Goal: Information Seeking & Learning: Learn about a topic

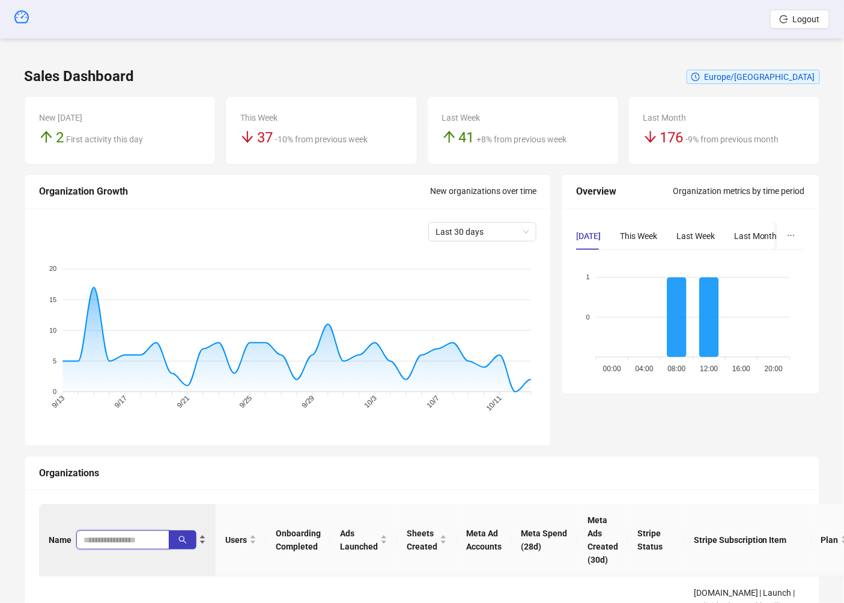
click at [127, 534] on input "search" at bounding box center [117, 539] width 69 height 13
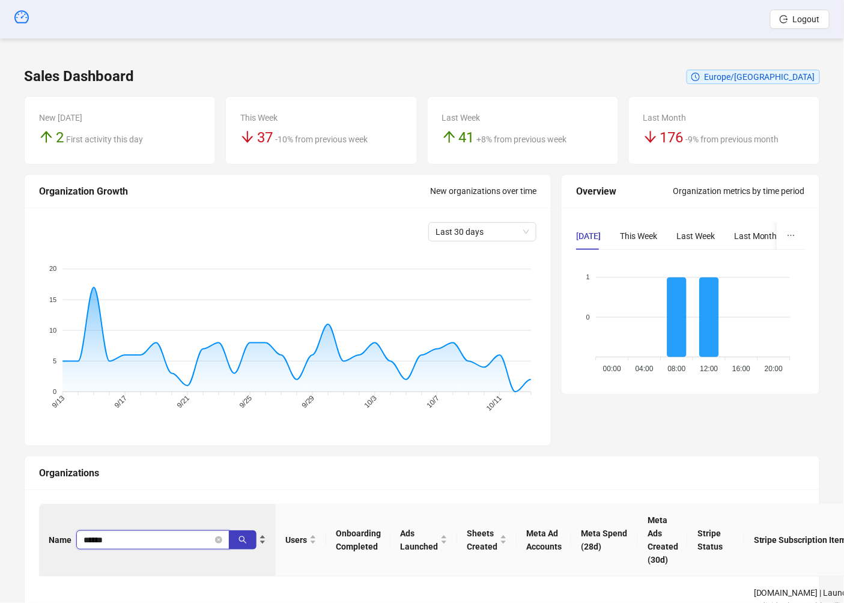
type input "******"
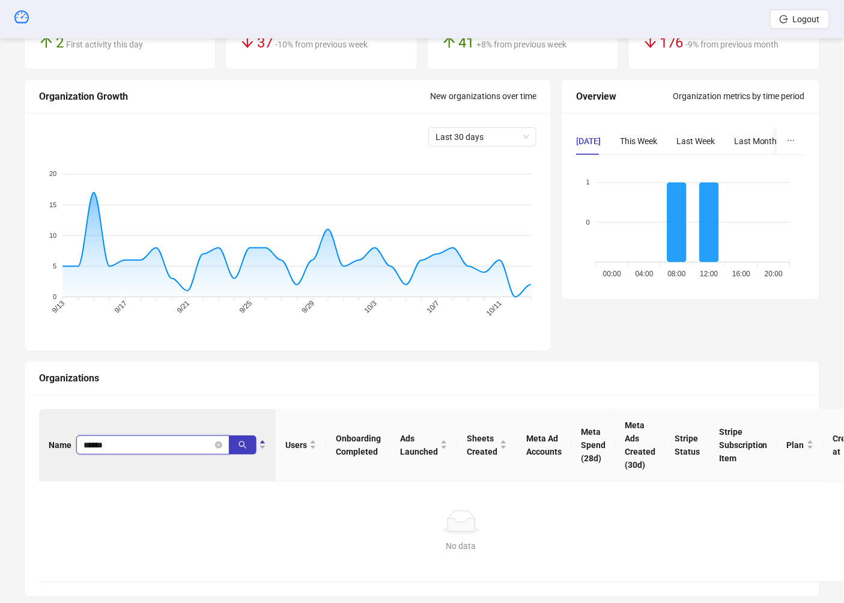
scroll to position [115, 0]
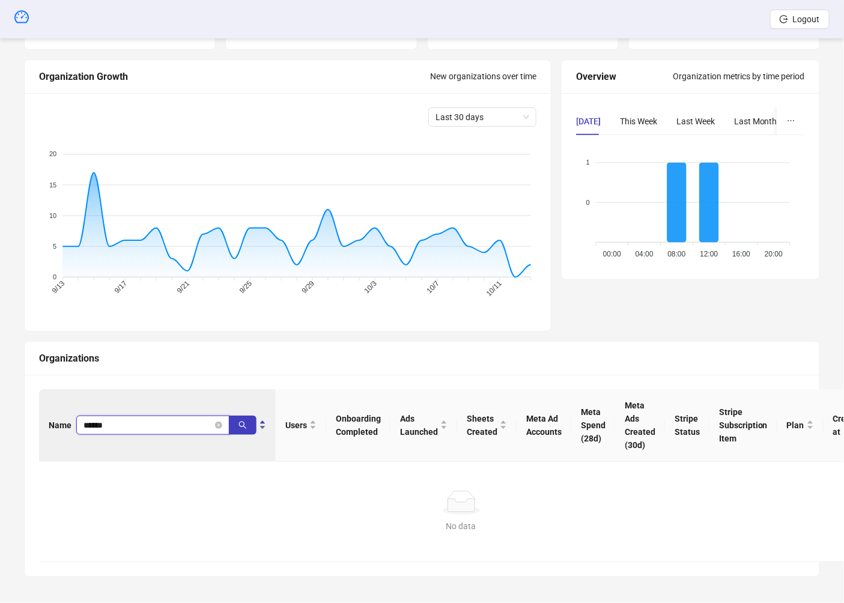
click at [134, 419] on input "******" at bounding box center [147, 425] width 129 height 13
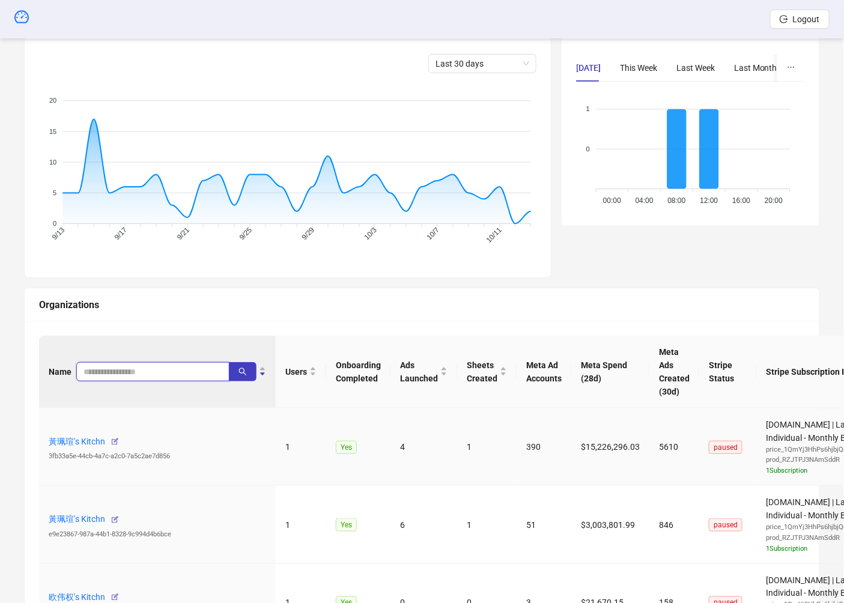
scroll to position [205, 0]
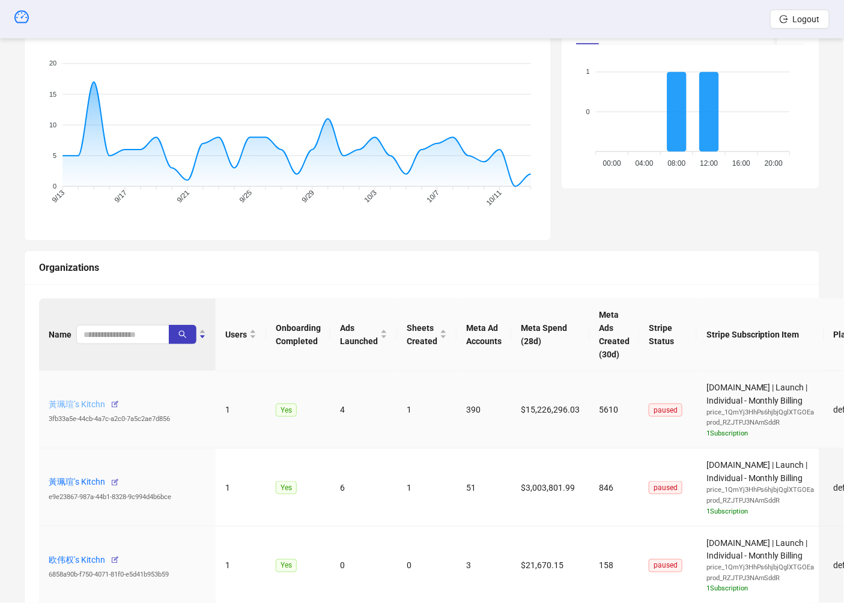
click at [90, 401] on link "黃珮瑄's Kitchn" at bounding box center [77, 404] width 56 height 10
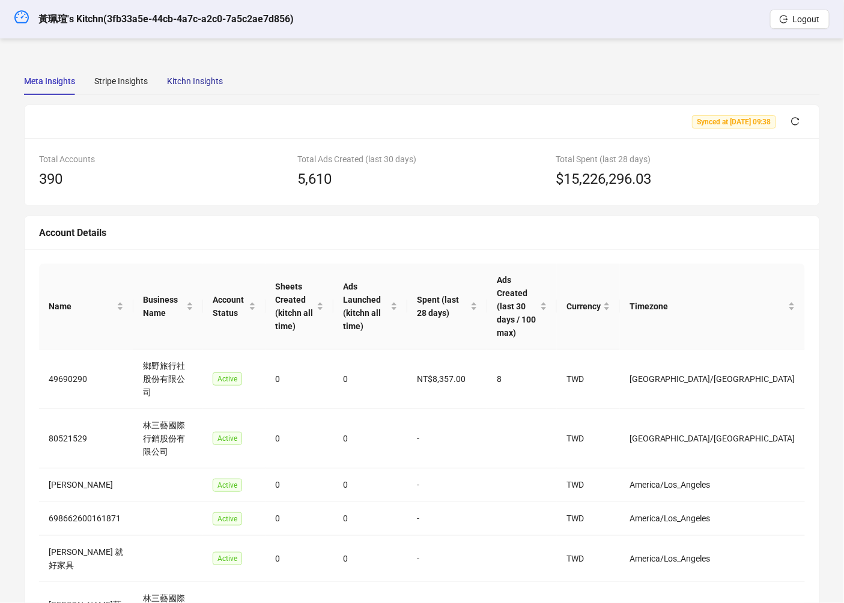
click at [193, 80] on div "Kitchn Insights" at bounding box center [195, 80] width 56 height 13
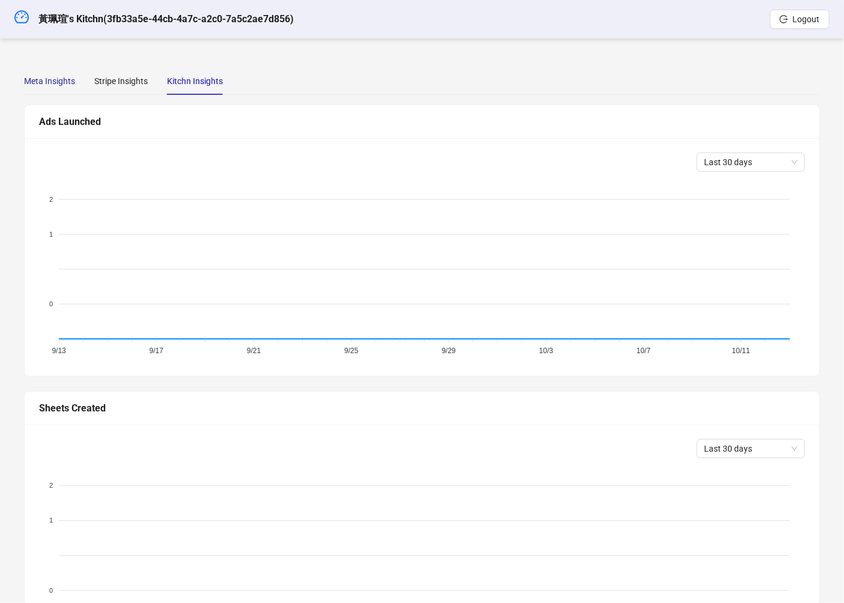
click at [61, 77] on div "Meta Insights" at bounding box center [49, 80] width 51 height 13
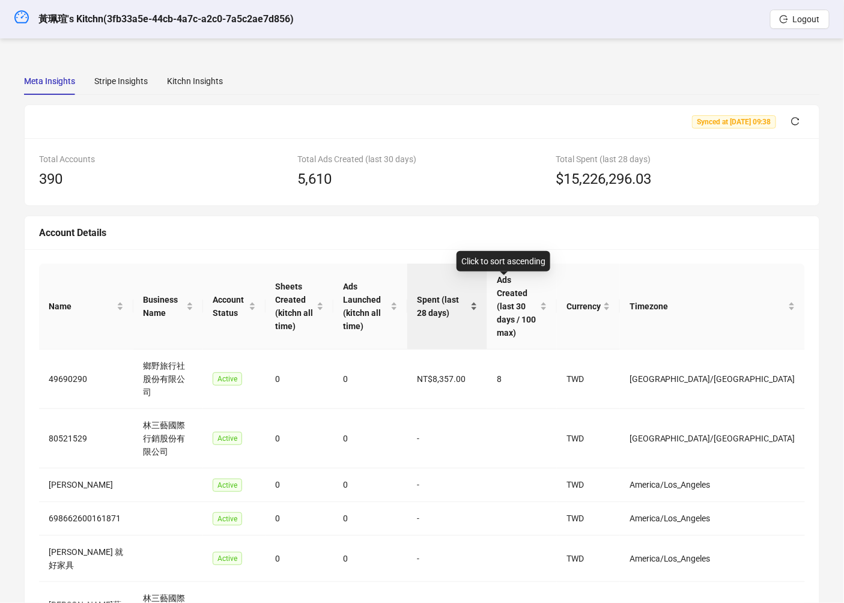
click at [468, 294] on span "Spent (last 28 days)" at bounding box center [442, 306] width 51 height 26
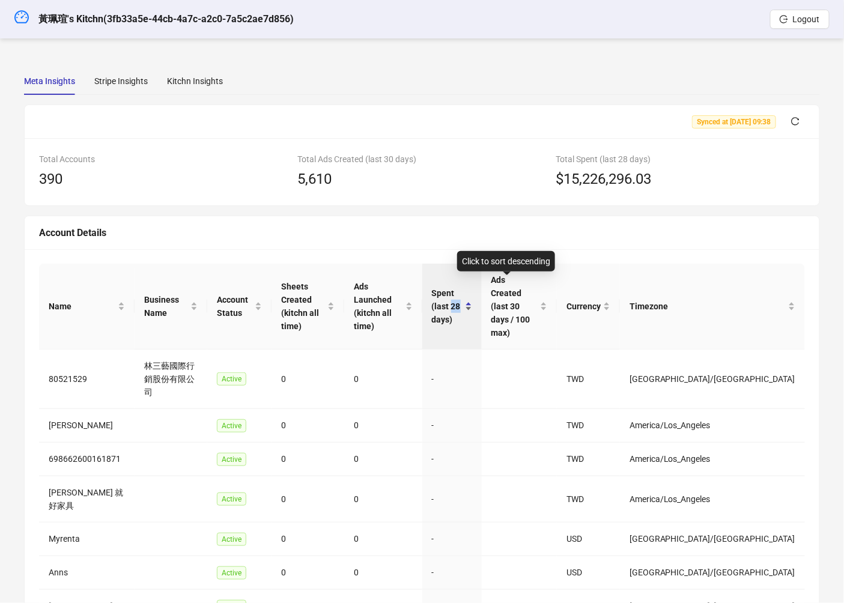
click at [462, 294] on span "Spent (last 28 days)" at bounding box center [447, 306] width 31 height 40
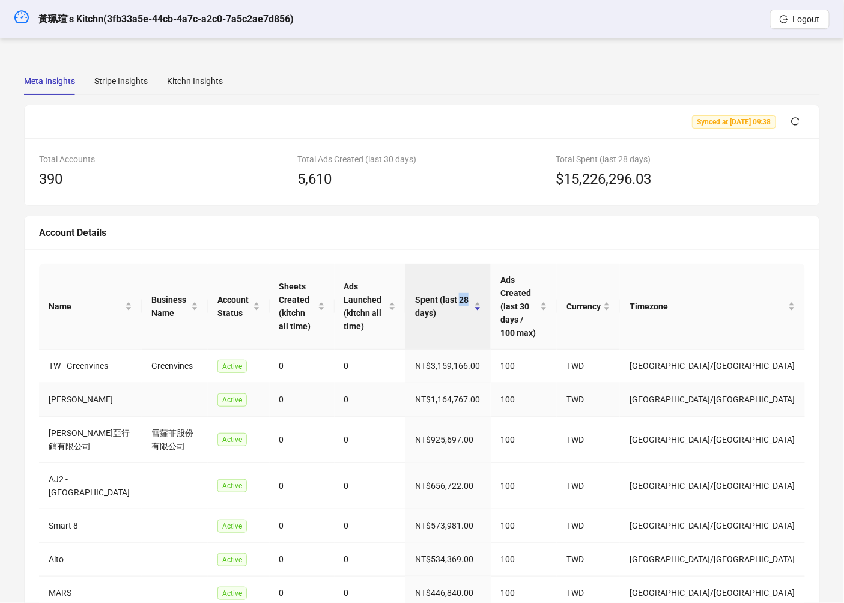
scroll to position [168, 0]
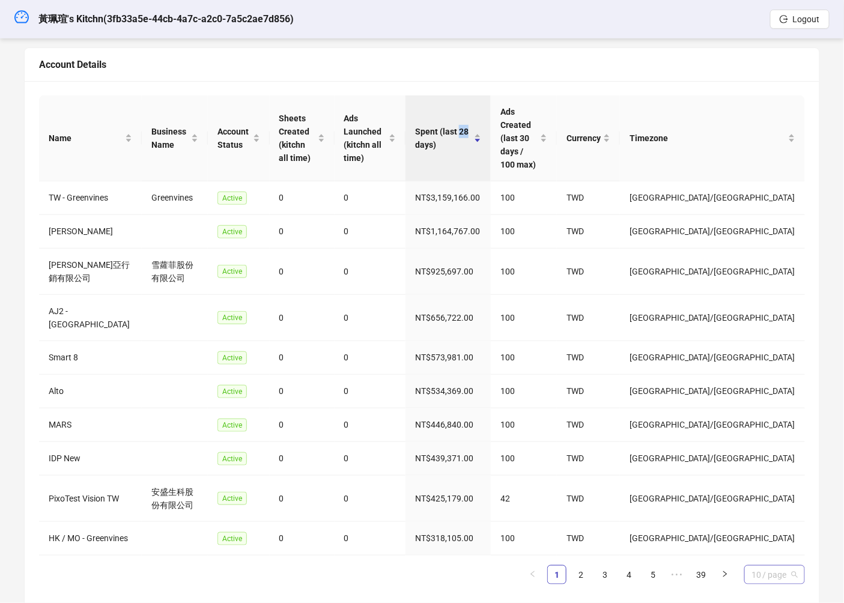
click at [697, 566] on span "10 / page" at bounding box center [774, 575] width 46 height 18
click at [697, 544] on div "100 / page" at bounding box center [774, 550] width 41 height 13
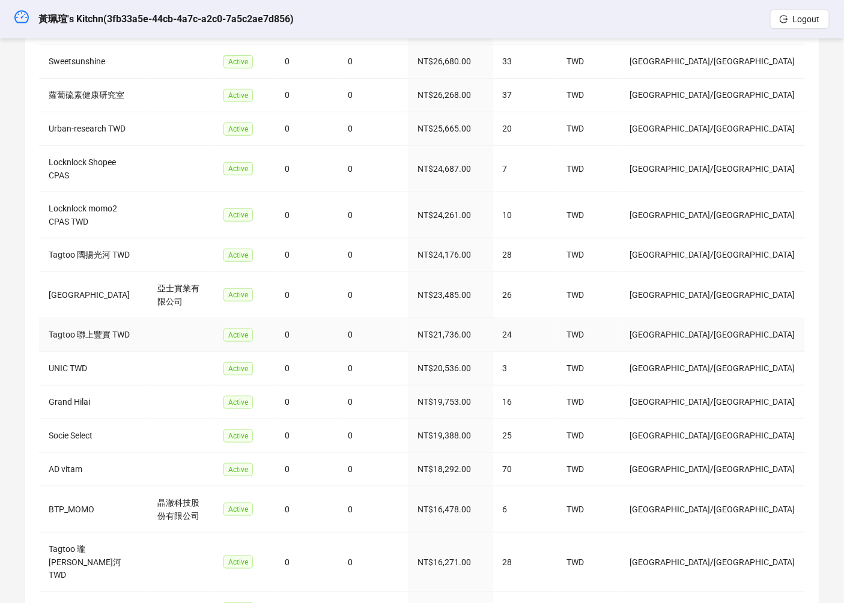
scroll to position [3325, 0]
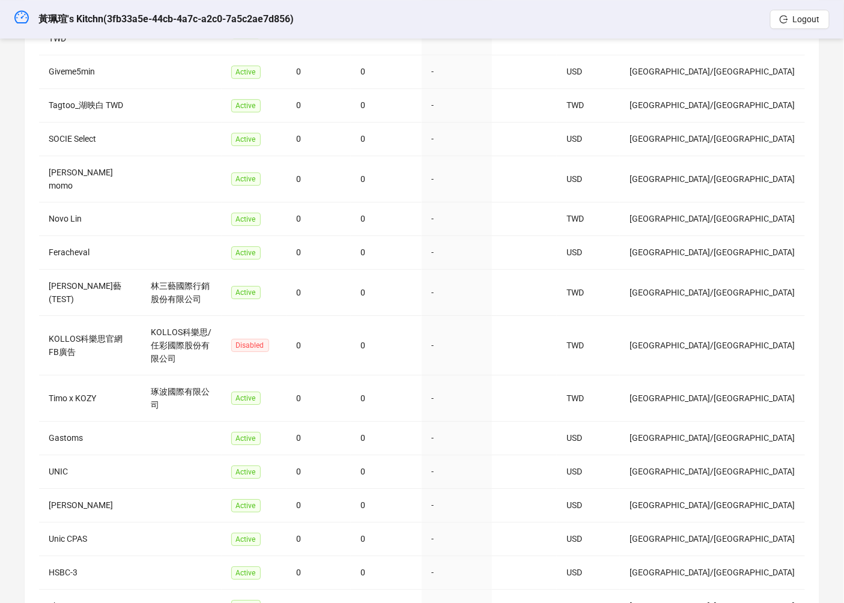
scroll to position [3273, 0]
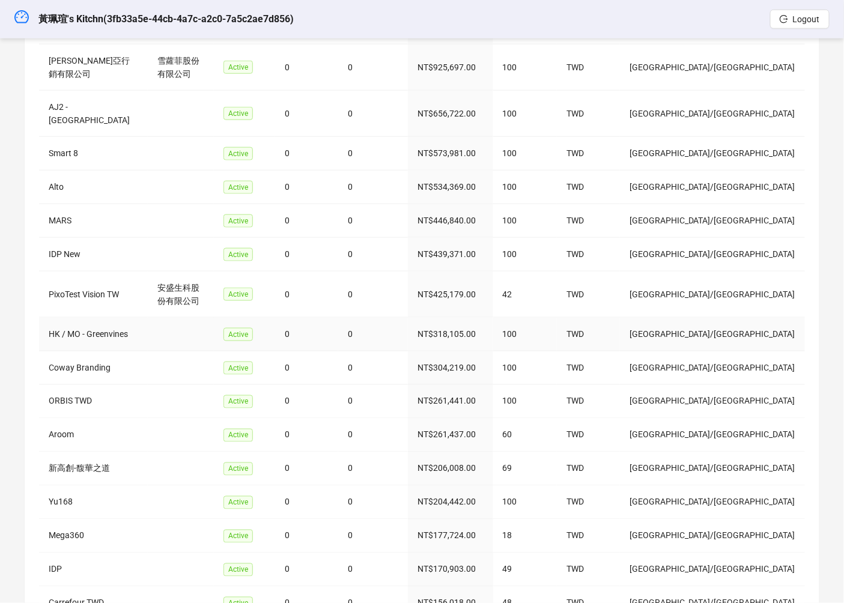
scroll to position [231, 0]
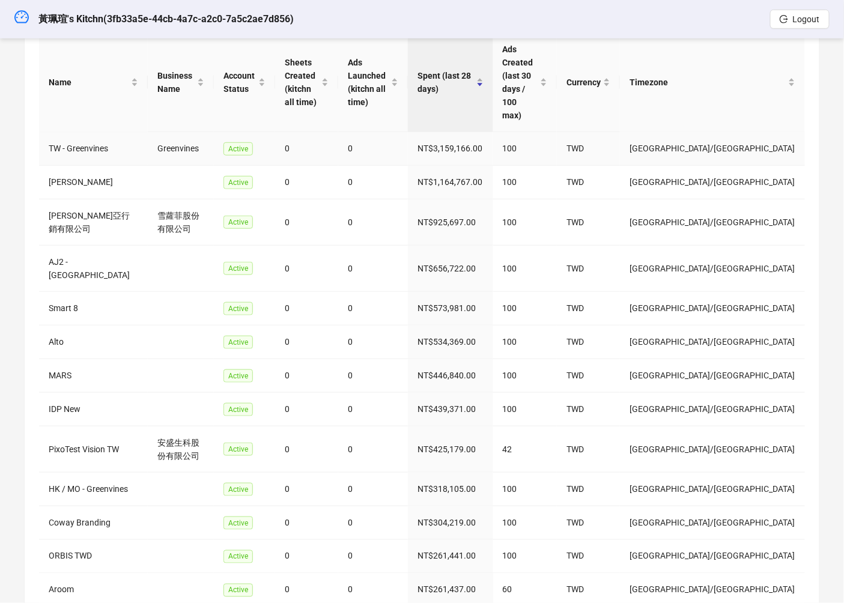
click at [492, 132] on td "NT$3,159,166.00" at bounding box center [450, 149] width 85 height 34
copy td "NT$3,159,166.00"
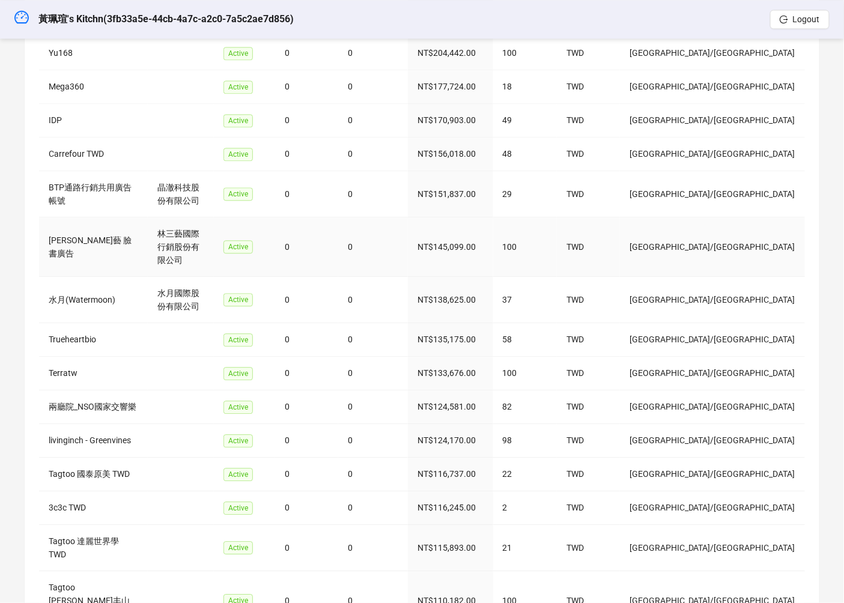
scroll to position [0, 0]
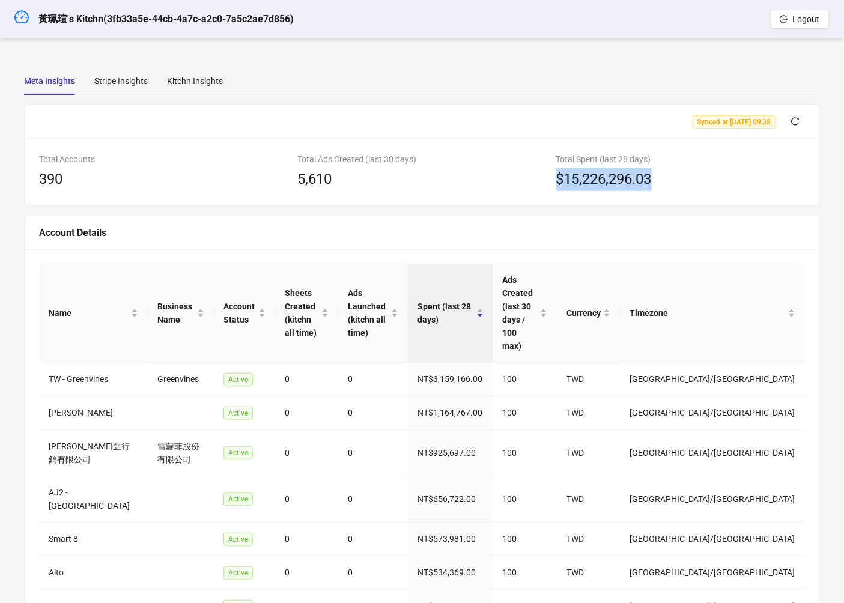
copy span "$15,226,296.03"
drag, startPoint x: 684, startPoint y: 189, endPoint x: 559, endPoint y: 187, distance: 125.5
click at [559, 187] on div "$15,226,296.03" at bounding box center [680, 179] width 249 height 23
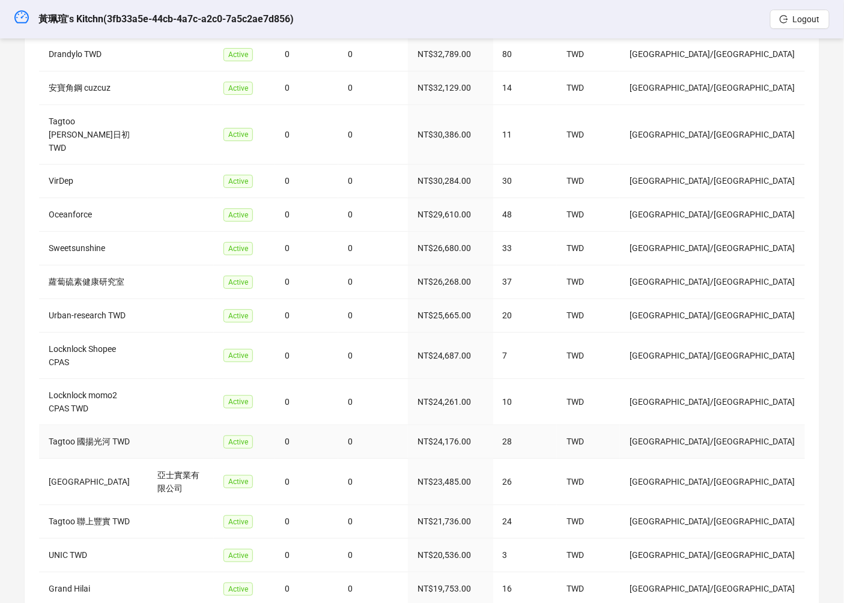
scroll to position [3280, 0]
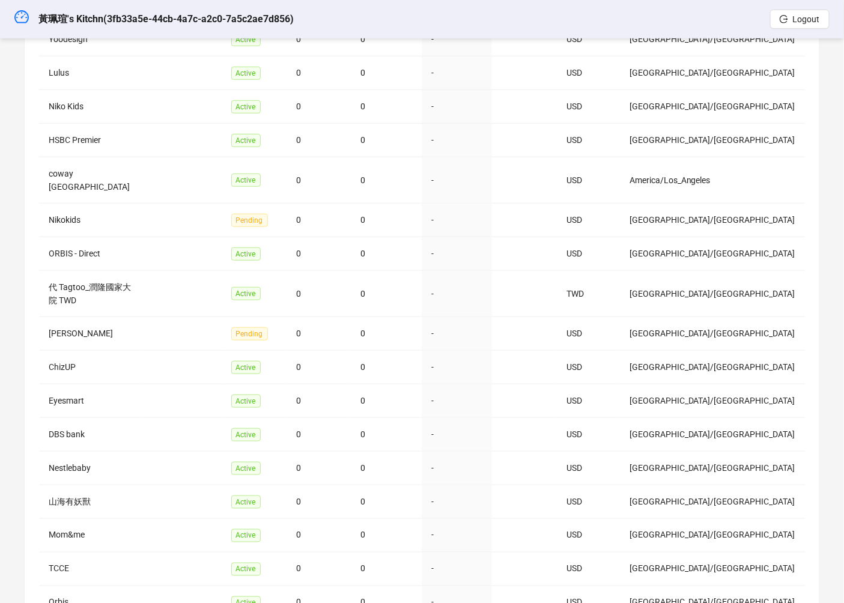
scroll to position [3273, 0]
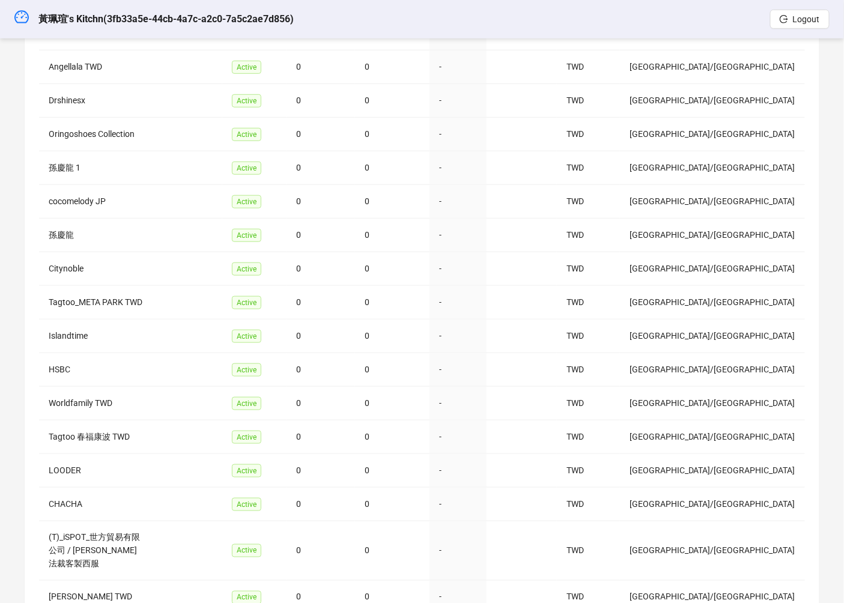
scroll to position [3155, 0]
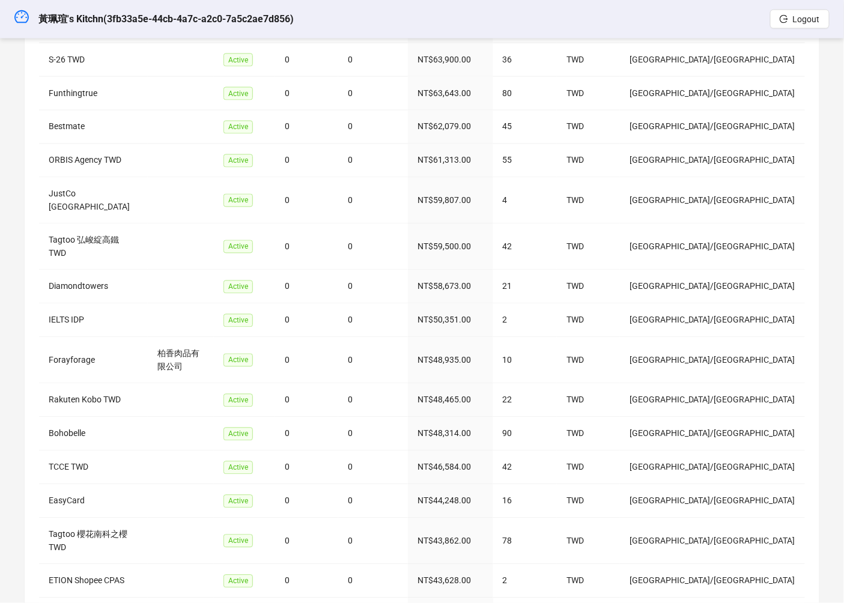
scroll to position [1846, 0]
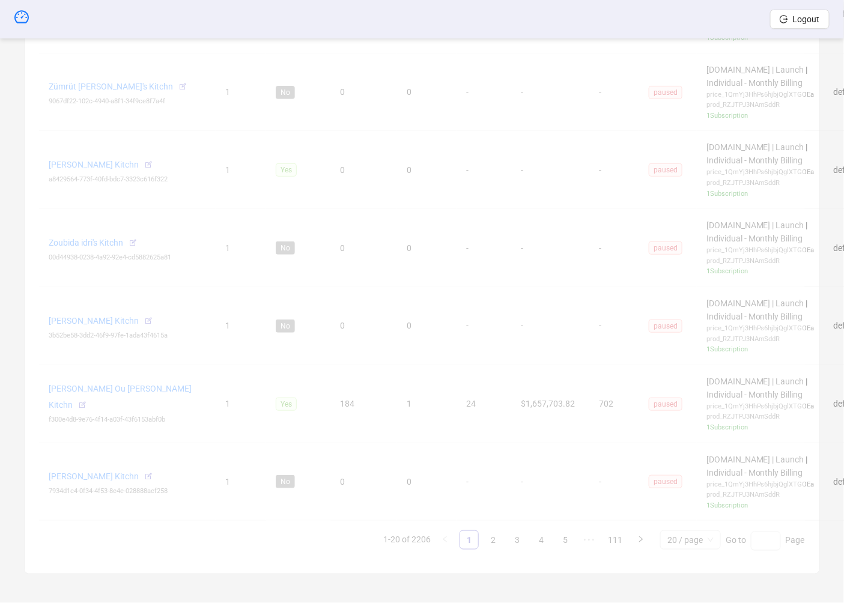
scroll to position [205, 0]
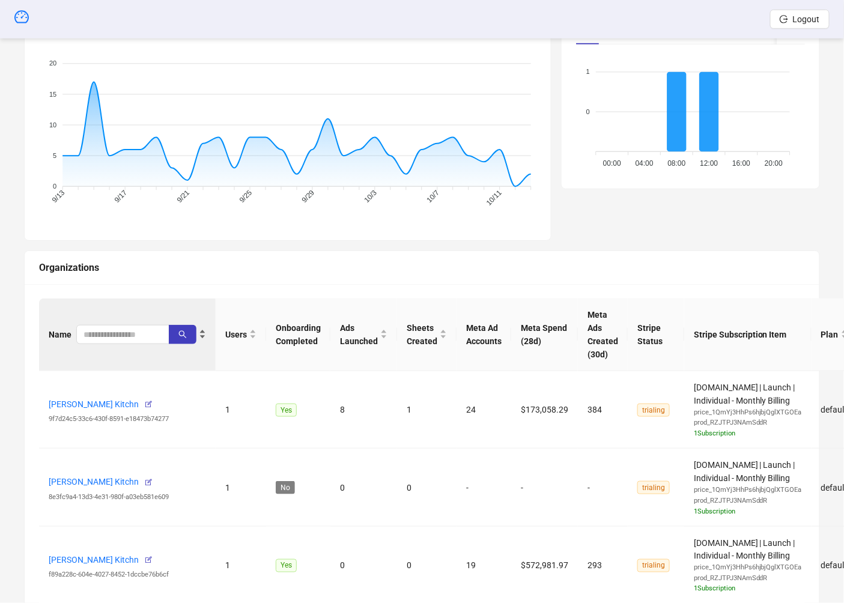
click at [115, 344] on div "Name" at bounding box center [127, 334] width 157 height 19
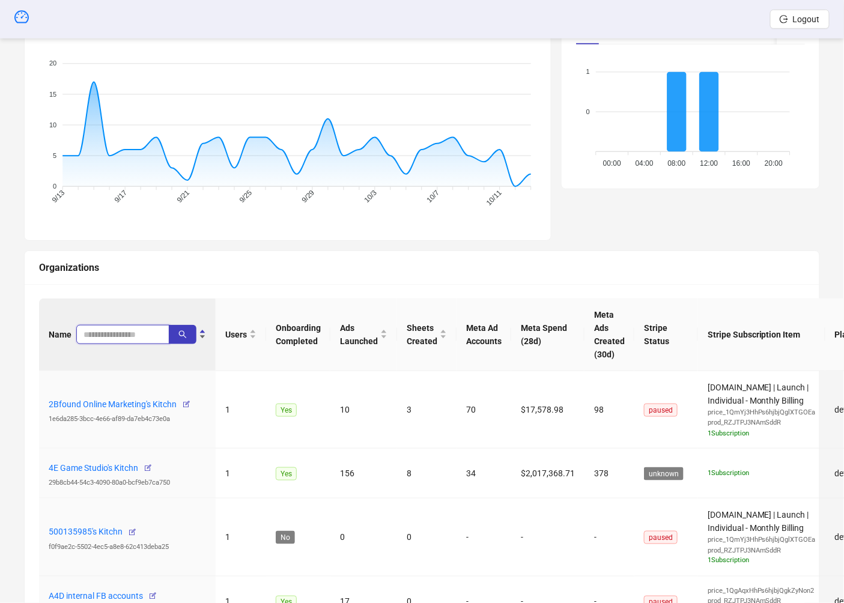
click at [110, 334] on input "search" at bounding box center [117, 334] width 69 height 13
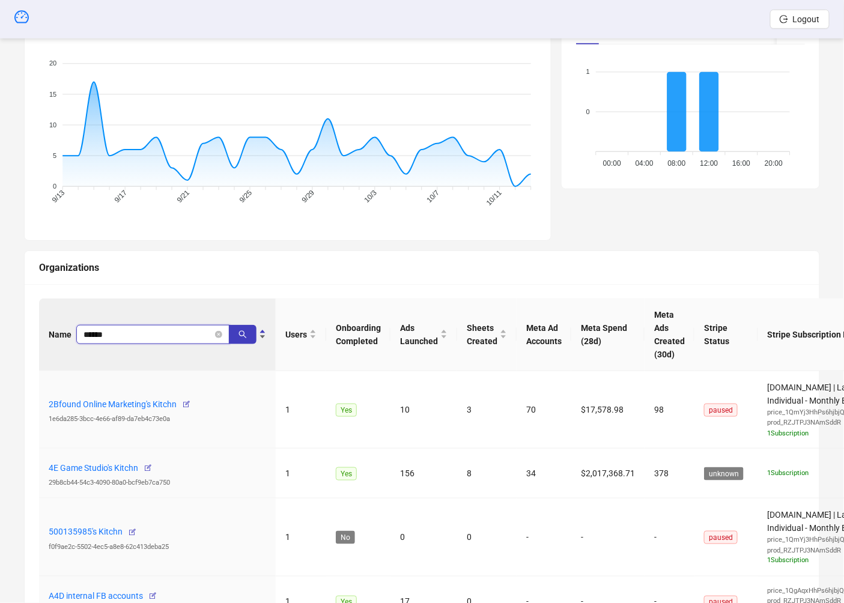
type input "******"
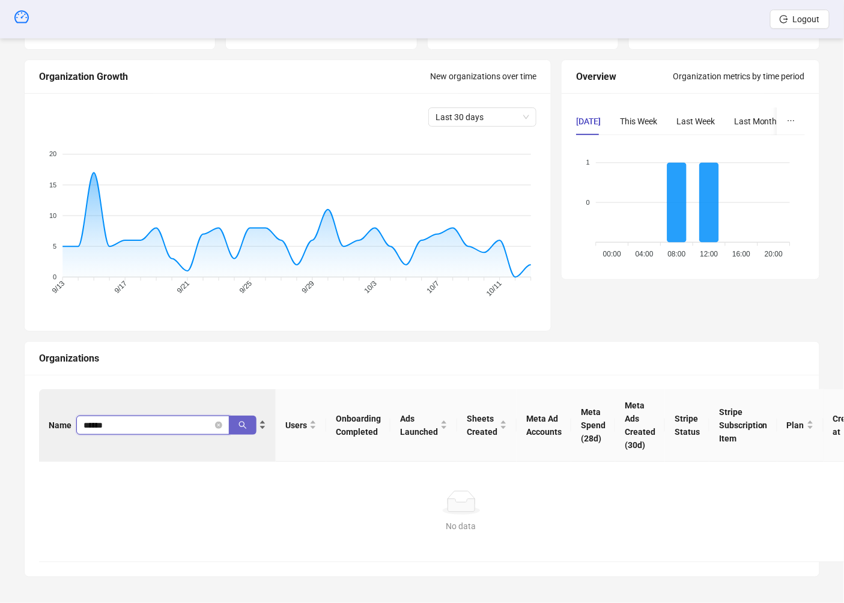
click at [247, 424] on button "button" at bounding box center [243, 425] width 28 height 19
click at [219, 424] on icon "close-circle" at bounding box center [218, 425] width 7 height 7
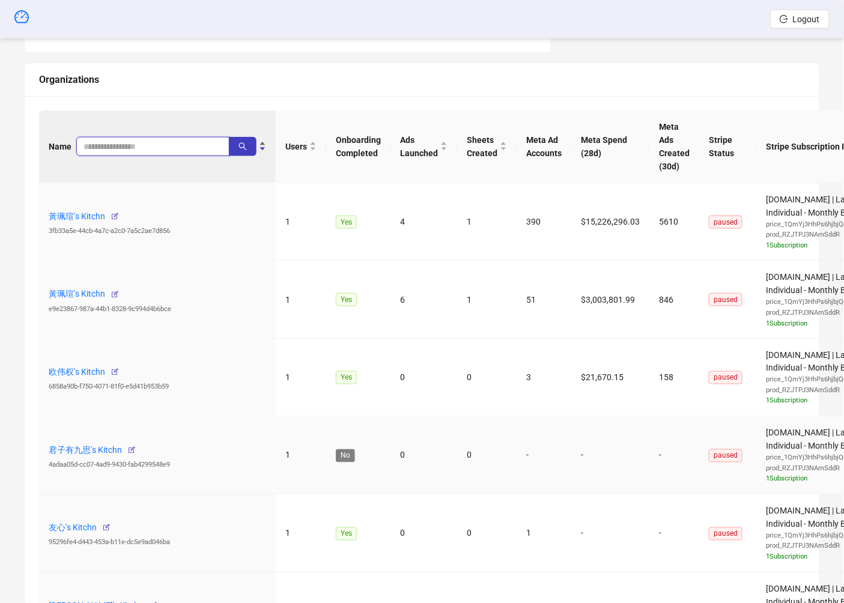
scroll to position [367, 0]
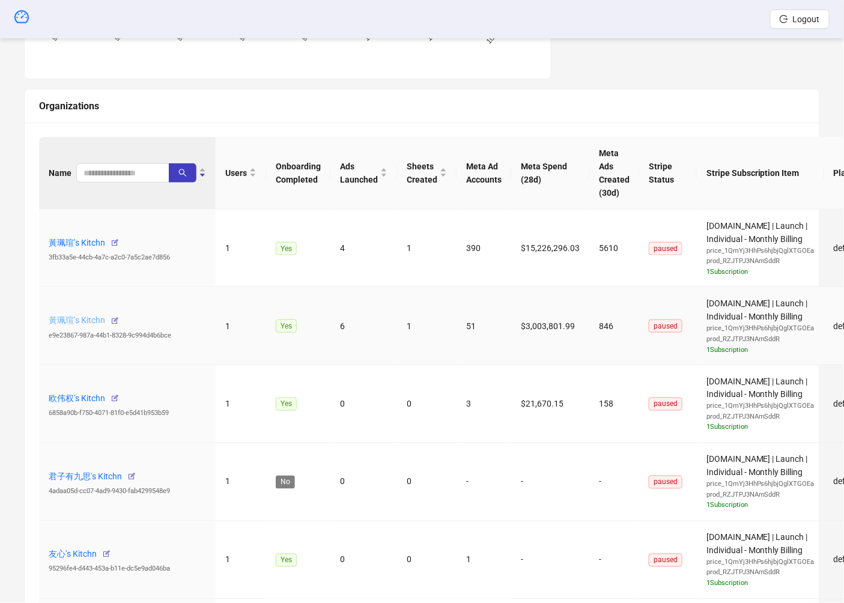
click at [76, 316] on link "黃珮瑄's Kitchn" at bounding box center [77, 321] width 56 height 10
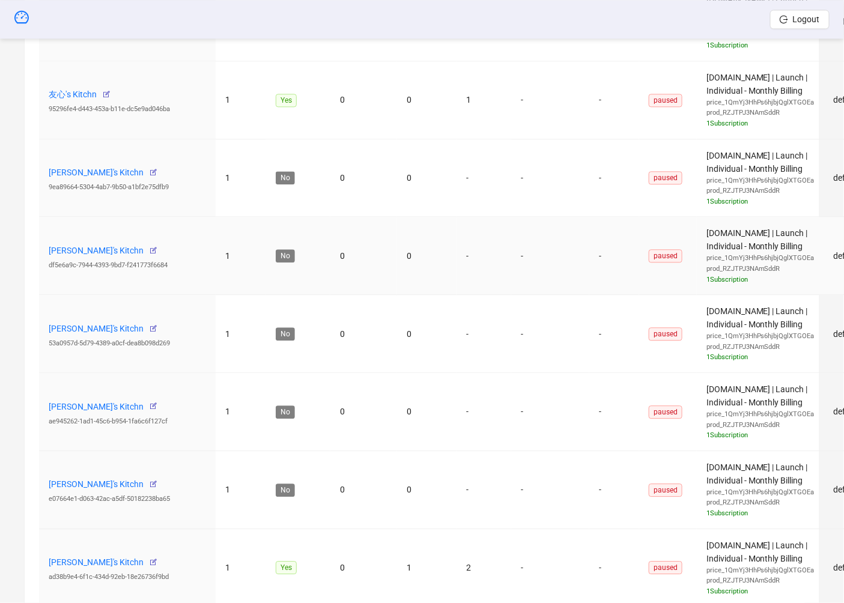
scroll to position [401, 0]
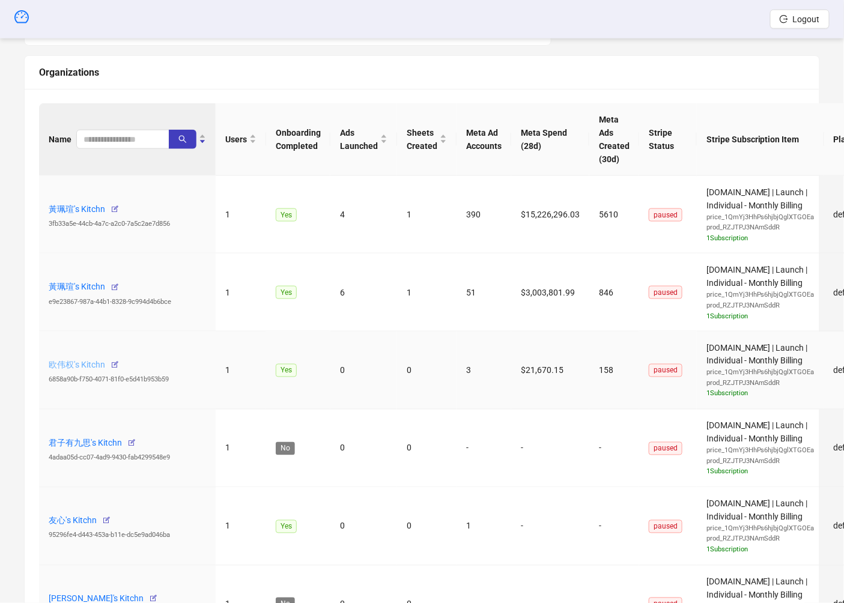
click at [78, 362] on link "欧伟权's Kitchn" at bounding box center [77, 365] width 56 height 10
click at [98, 441] on link "君子有九思's Kitchn" at bounding box center [85, 443] width 73 height 10
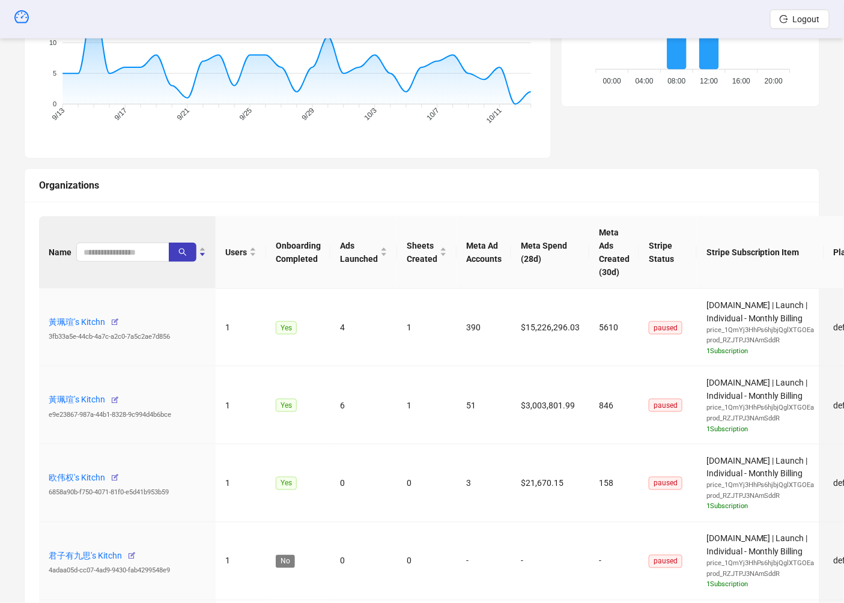
scroll to position [231, 0]
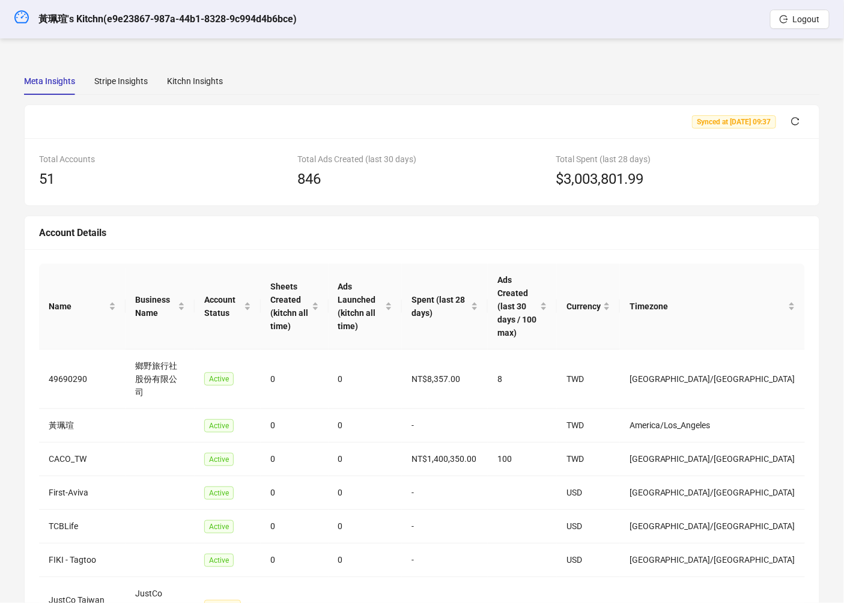
click at [183, 107] on div "Synced at 2025-10-13 09:37" at bounding box center [422, 122] width 795 height 34
click at [183, 97] on div "Meta Insights Stripe Insights Kitchn Insights Synced at 2025-10-13 09:37 Total …" at bounding box center [422, 441] width 796 height 749
click at [188, 92] on div "Kitchn Insights" at bounding box center [195, 81] width 56 height 28
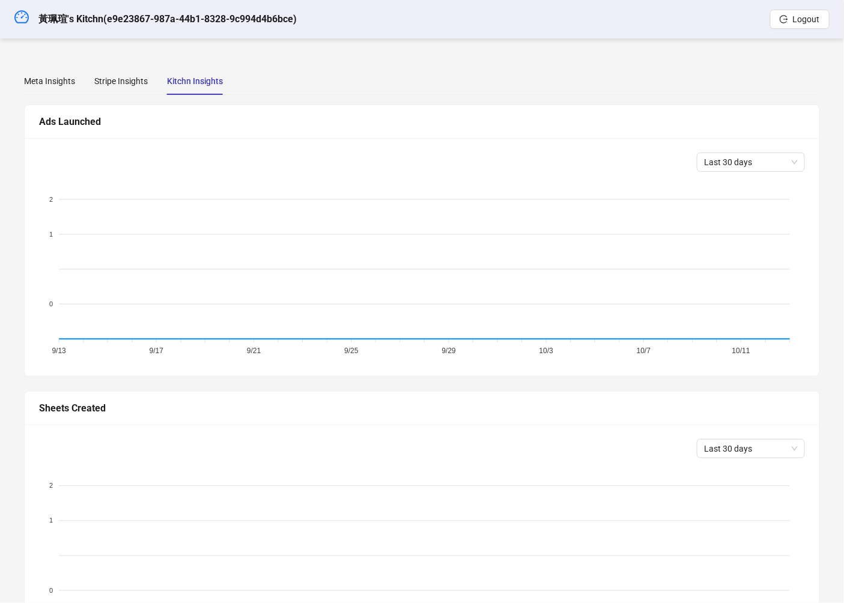
scroll to position [268, 0]
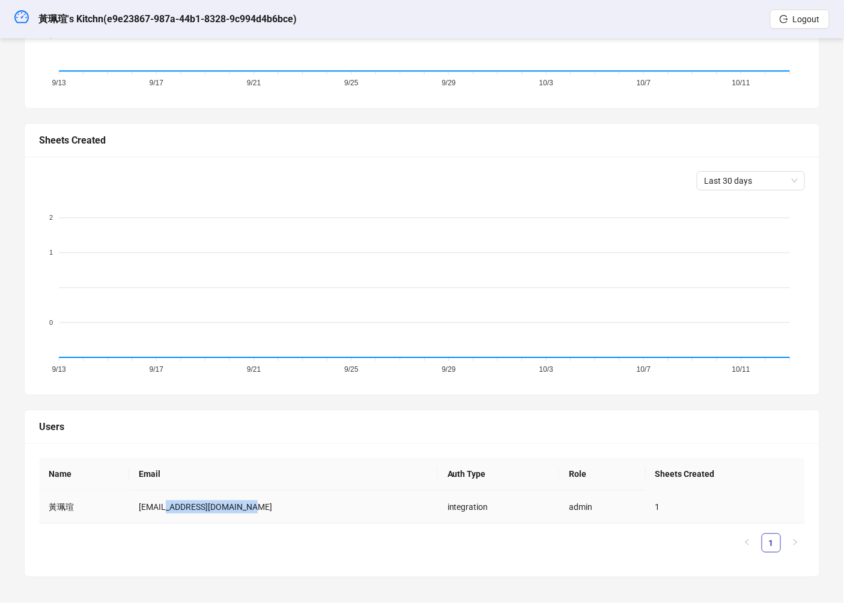
drag, startPoint x: 279, startPoint y: 506, endPoint x: 166, endPoint y: 505, distance: 112.9
click at [166, 505] on td "vivian860305@yahoo.com.tw" at bounding box center [283, 507] width 309 height 33
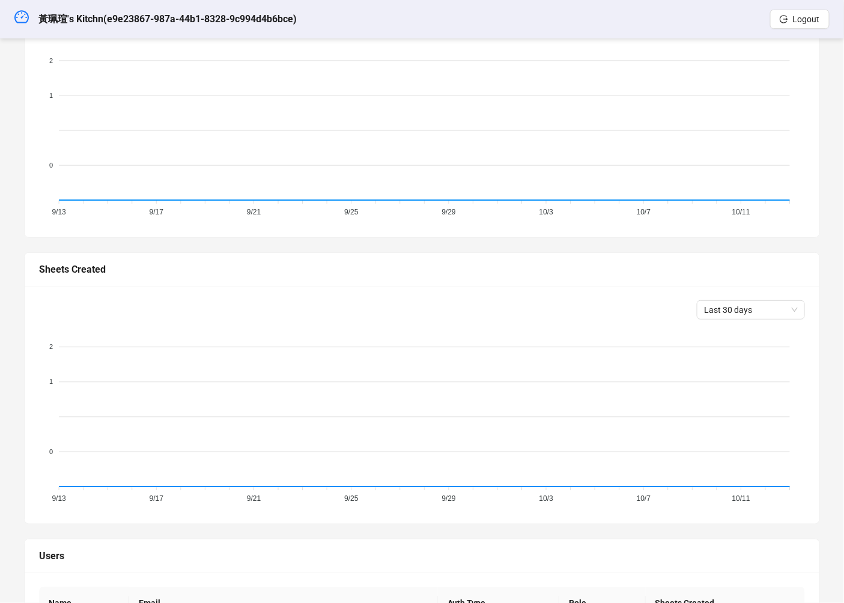
scroll to position [20, 0]
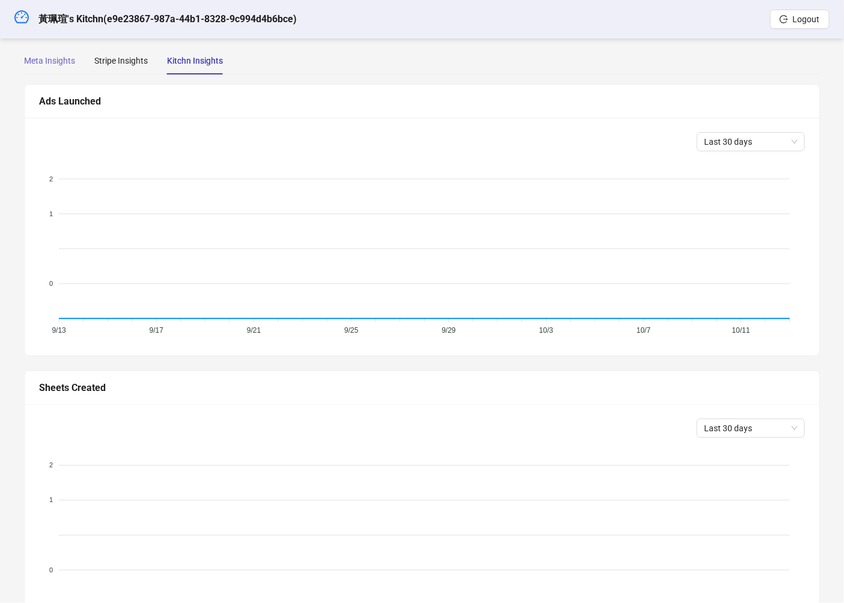
click at [59, 70] on div "Meta Insights" at bounding box center [49, 61] width 51 height 28
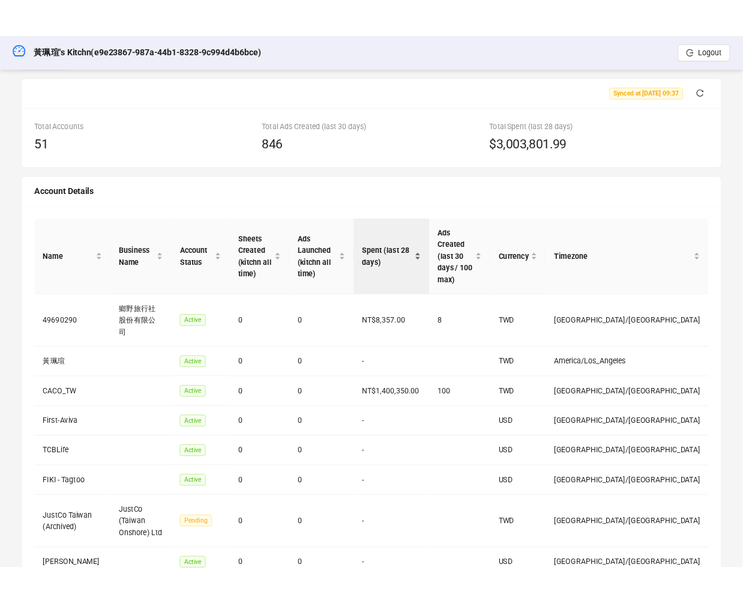
scroll to position [0, 0]
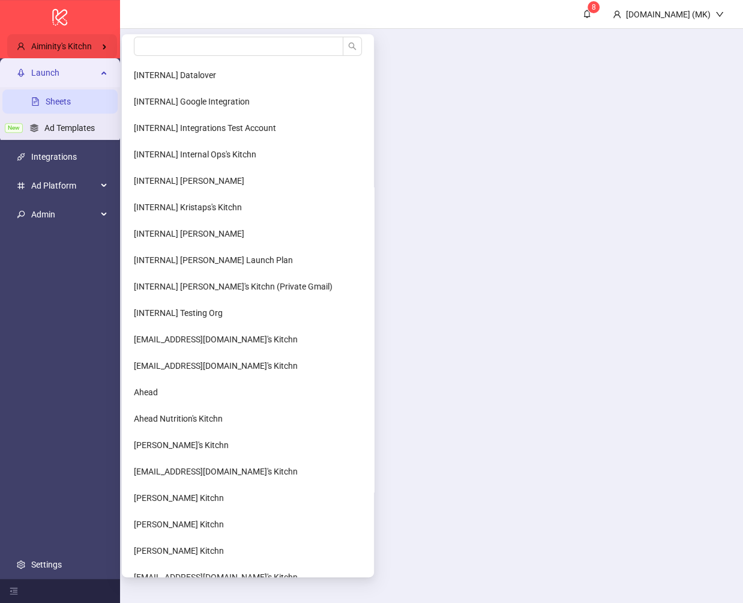
click at [65, 55] on div "Aiminity's Kitchn" at bounding box center [62, 46] width 110 height 24
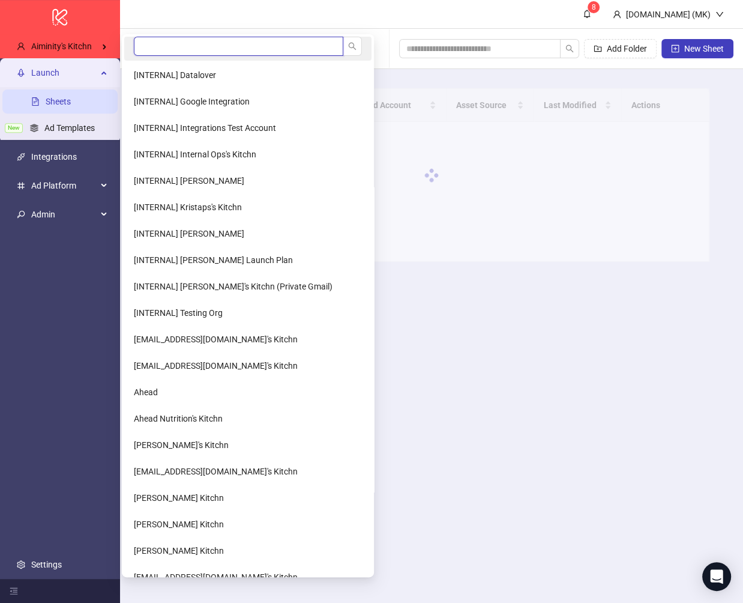
click at [195, 51] on input "search" at bounding box center [239, 46] width 210 height 19
type input "*"
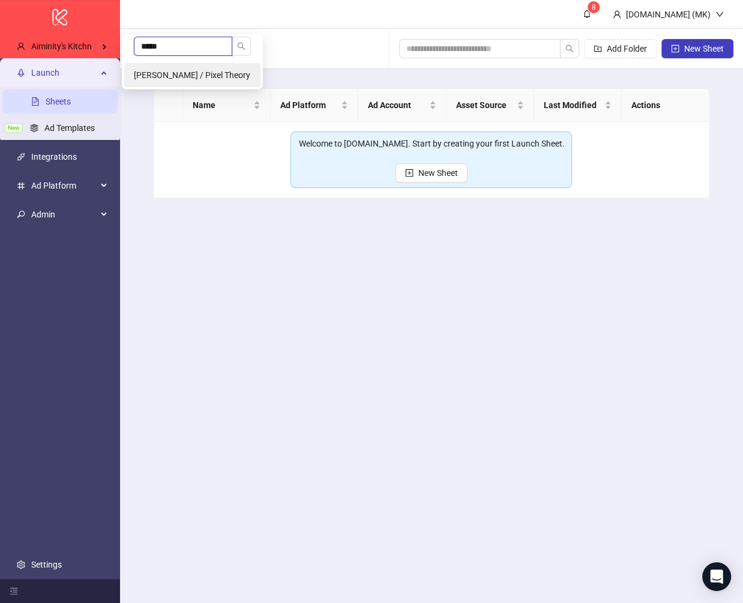
type input "*****"
click at [217, 76] on span "[PERSON_NAME] / Pixel Theory" at bounding box center [192, 75] width 117 height 10
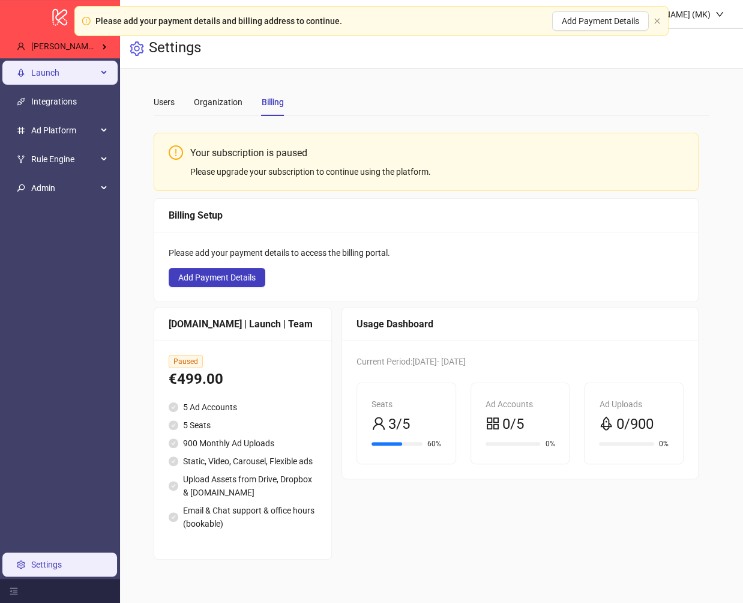
click at [73, 80] on span "Launch" at bounding box center [64, 73] width 66 height 24
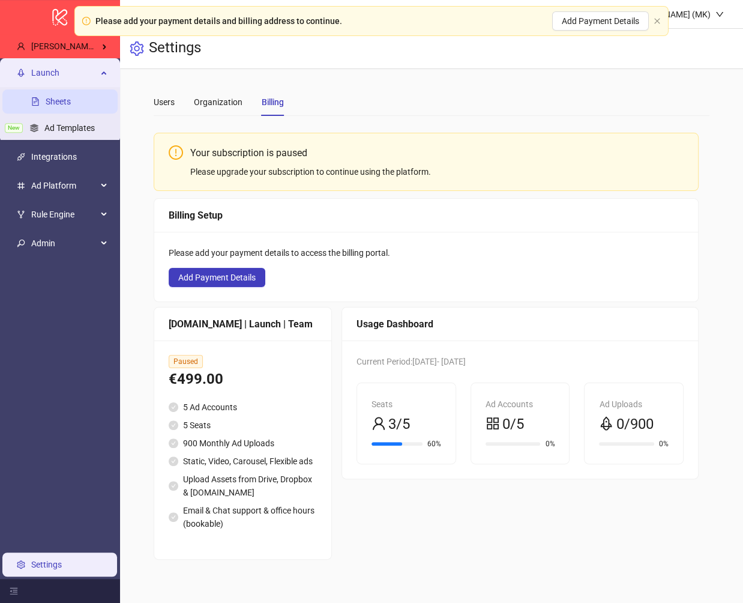
click at [71, 100] on link "Sheets" at bounding box center [58, 102] width 25 height 10
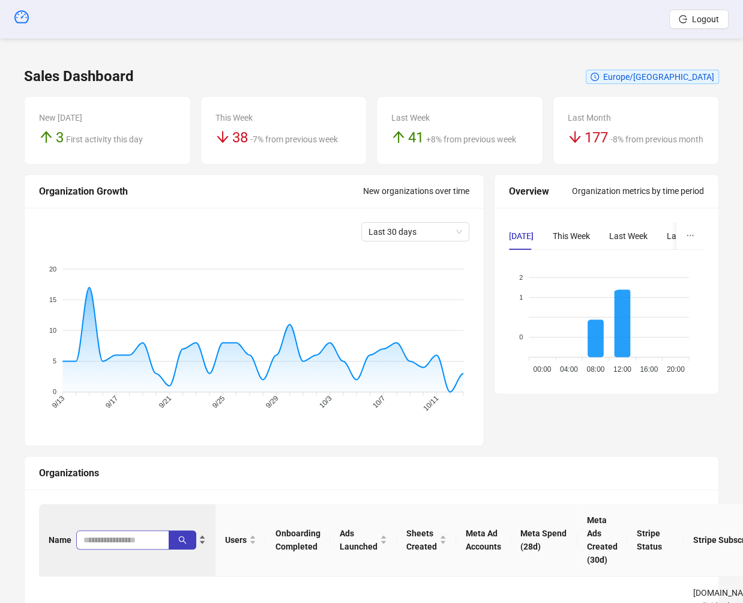
scroll to position [44, 0]
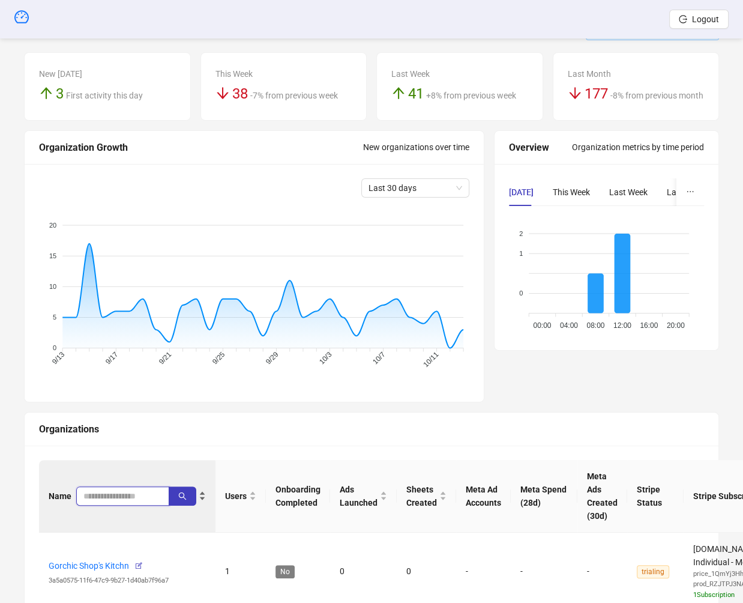
click at [107, 489] on input "search" at bounding box center [117, 495] width 69 height 13
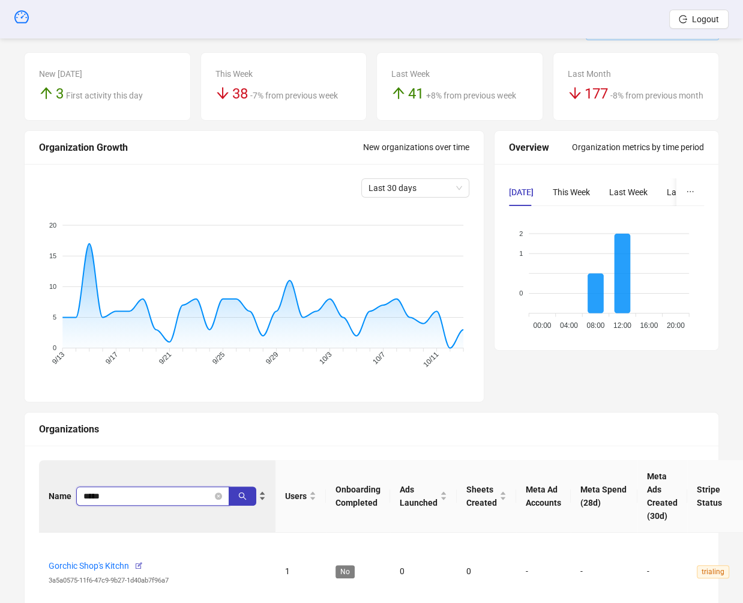
type input "*****"
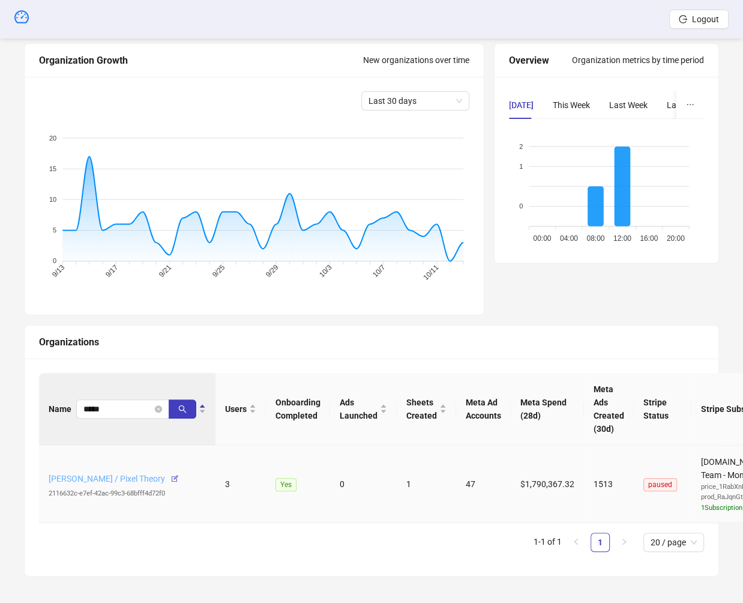
click at [98, 475] on link "Jerry Chavez / Pixel Theory" at bounding box center [107, 479] width 117 height 10
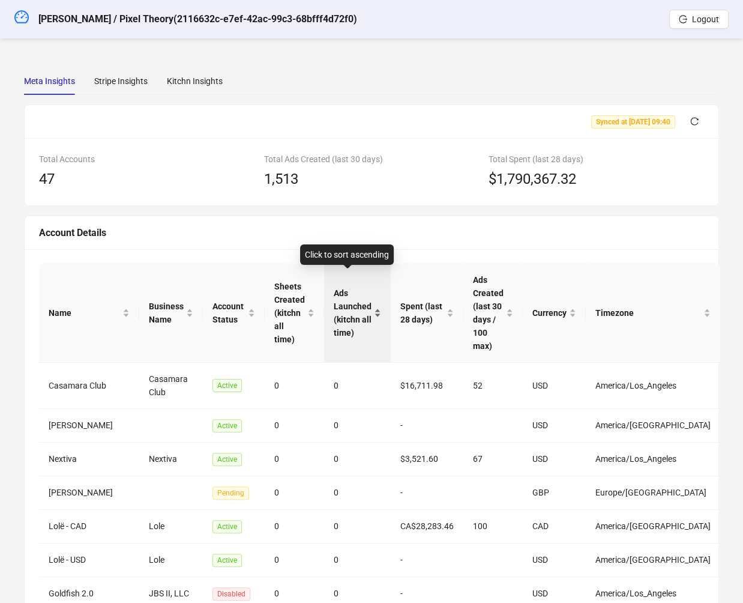
click at [347, 286] on span "Ads Launched (kitchn all time)" at bounding box center [353, 312] width 38 height 53
click at [274, 301] on div "Sheets Created (kitchn all time)" at bounding box center [294, 313] width 40 height 66
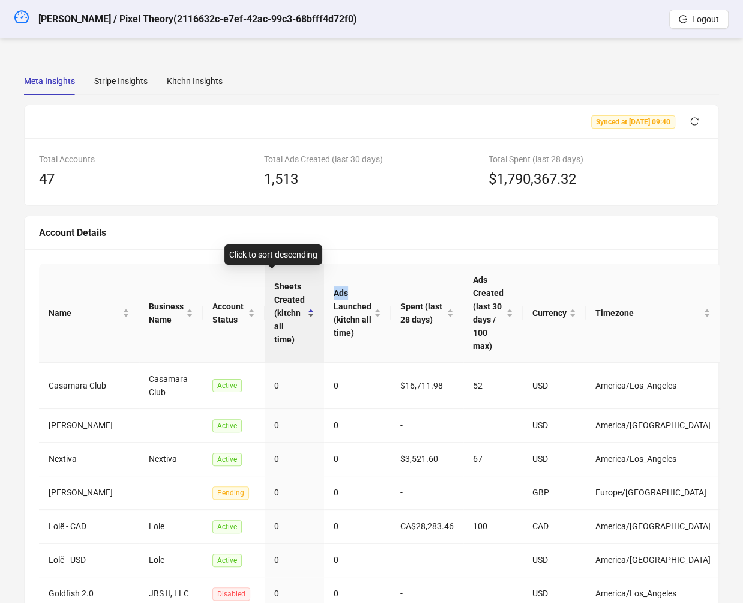
click at [274, 301] on div "Sheets Created (kitchn all time)" at bounding box center [294, 313] width 40 height 66
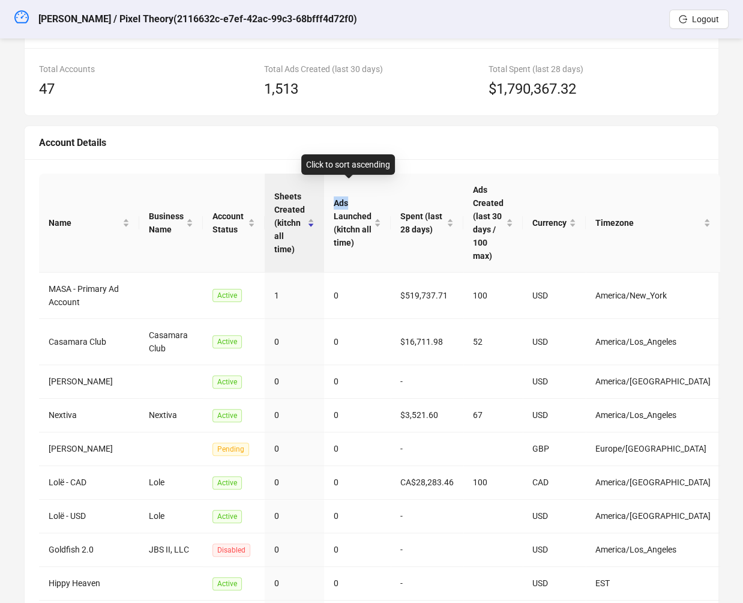
scroll to position [133, 0]
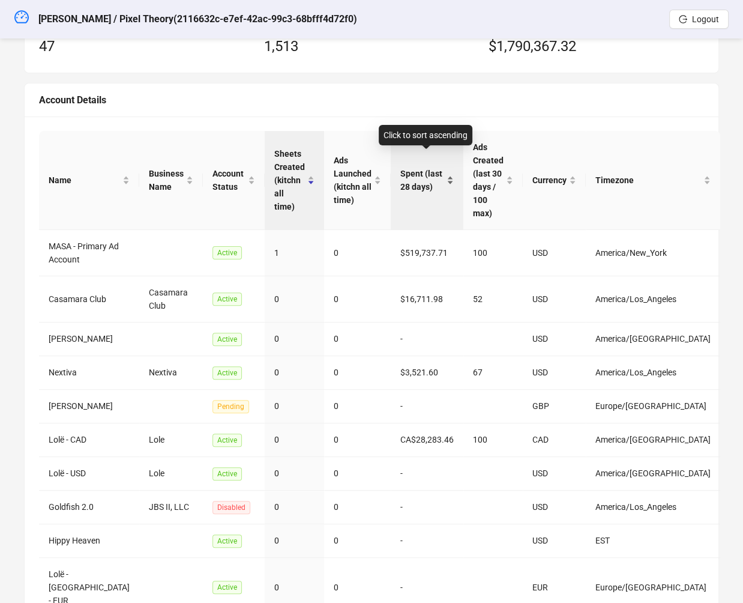
click at [431, 167] on span "Spent (last 28 days)" at bounding box center [423, 180] width 44 height 26
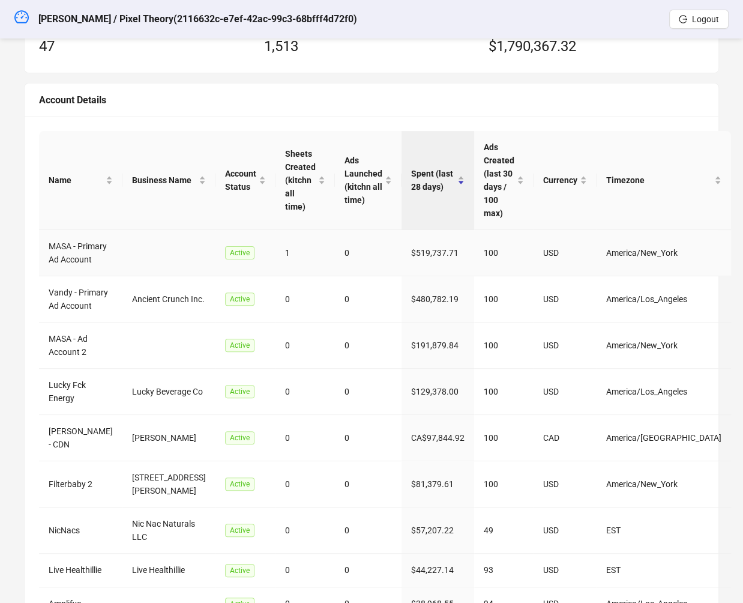
click at [56, 234] on td "MASA - Primary Ad Account" at bounding box center [80, 253] width 83 height 46
copy td "MASA"
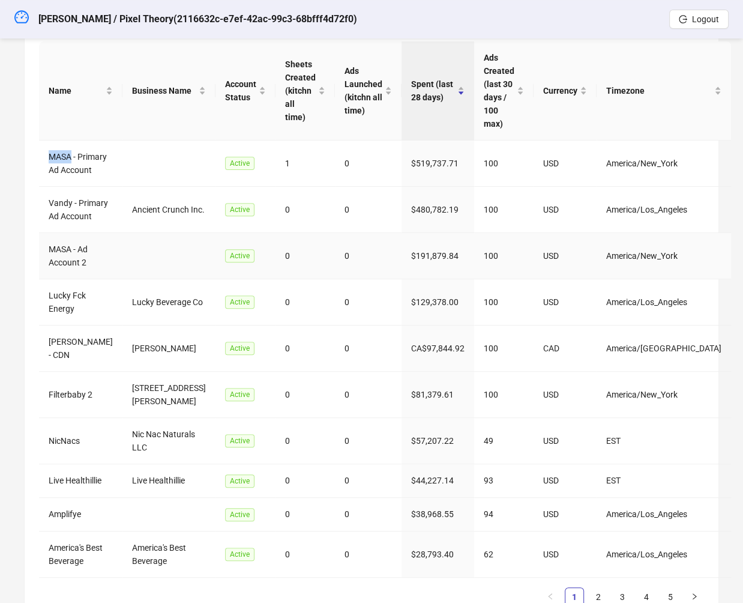
scroll to position [300, 0]
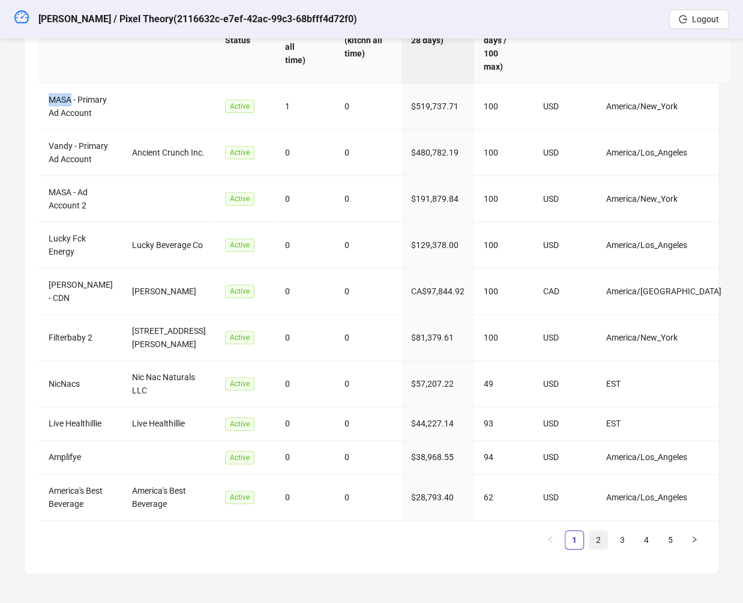
click at [596, 536] on link "2" at bounding box center [599, 540] width 18 height 18
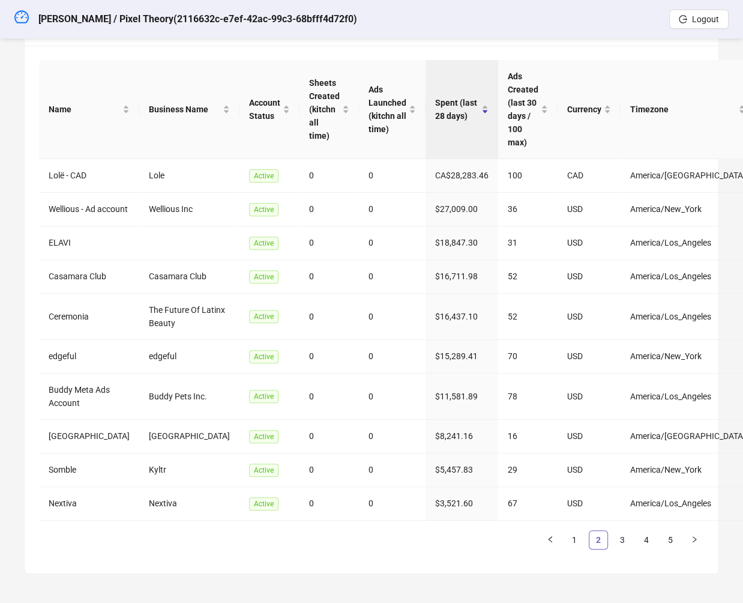
scroll to position [234, 0]
click at [620, 540] on link "3" at bounding box center [623, 540] width 18 height 18
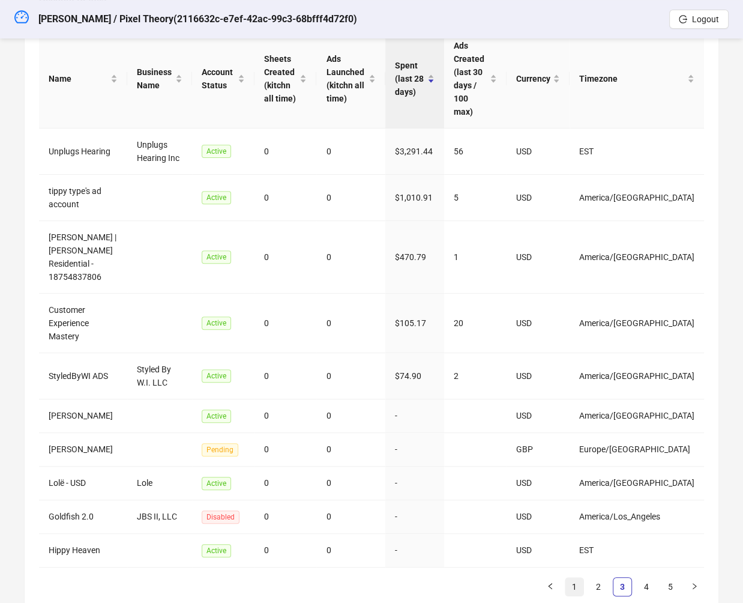
click at [579, 578] on link "1" at bounding box center [575, 587] width 18 height 18
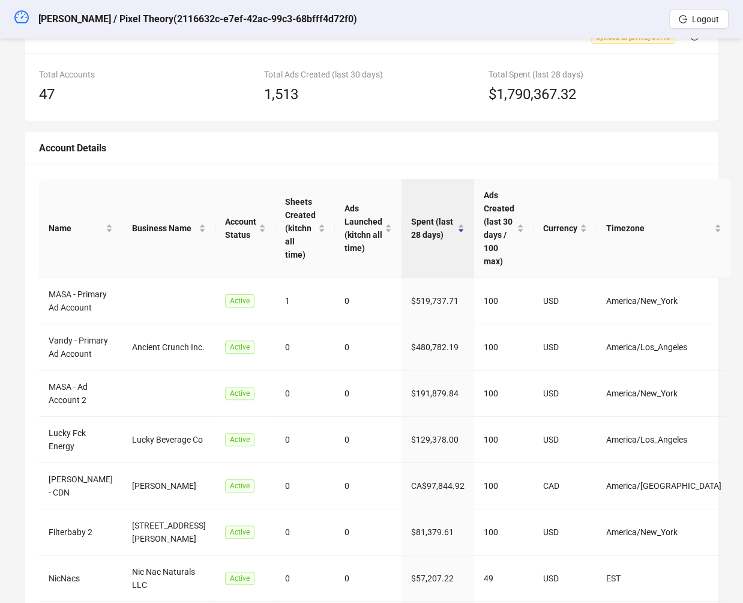
scroll to position [0, 0]
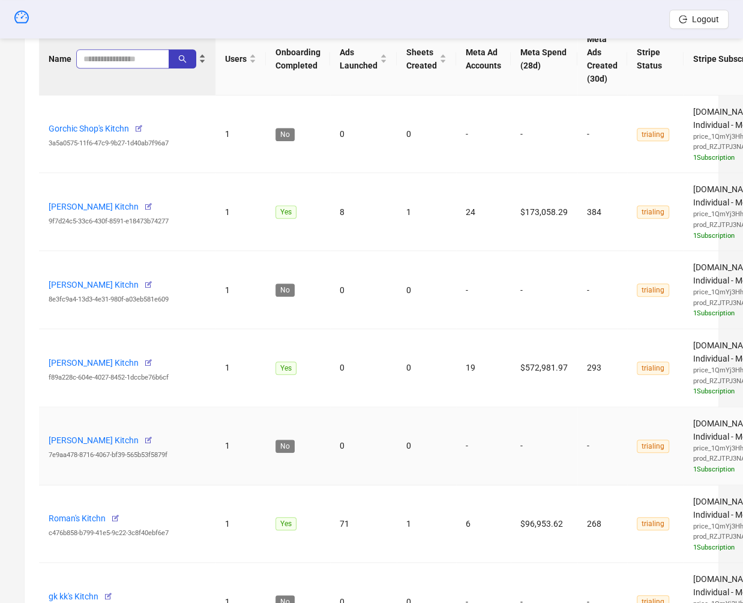
scroll to position [499, 0]
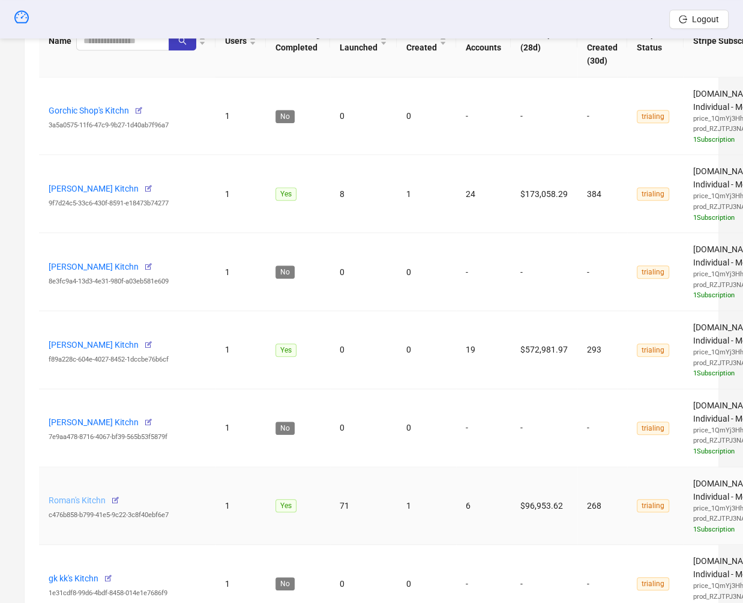
click at [79, 495] on link "Roman's Kitchn" at bounding box center [77, 500] width 57 height 10
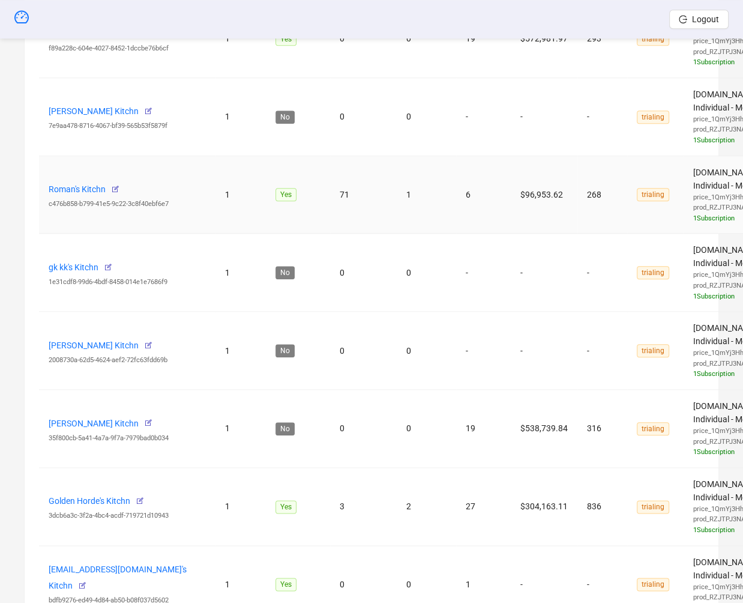
scroll to position [832, 0]
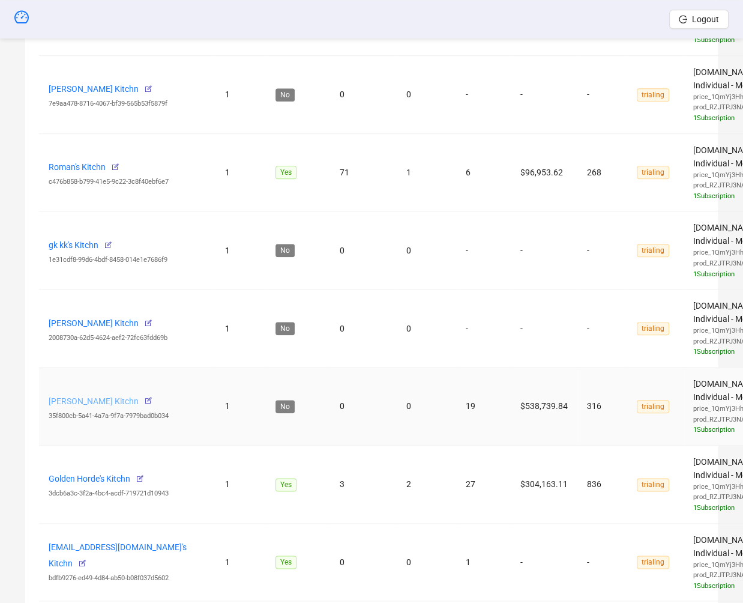
click at [89, 396] on link "James Campbell's Kitchn" at bounding box center [94, 401] width 90 height 10
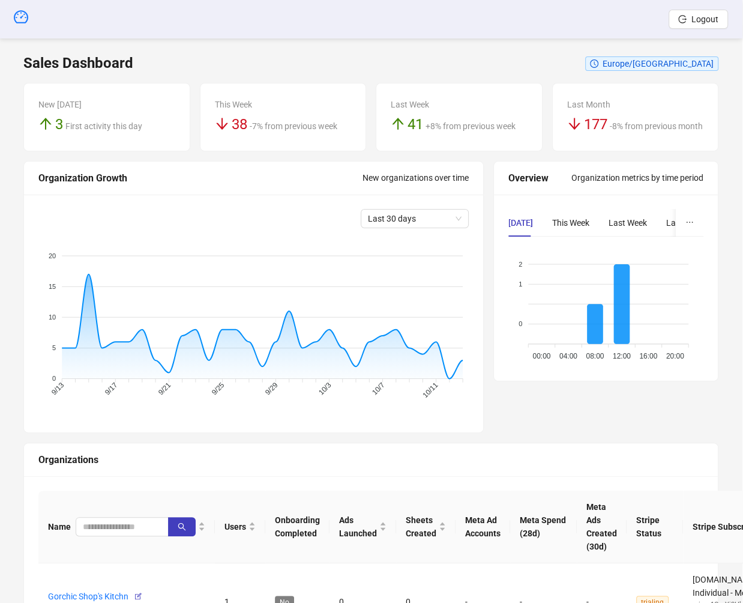
scroll to position [0, 1]
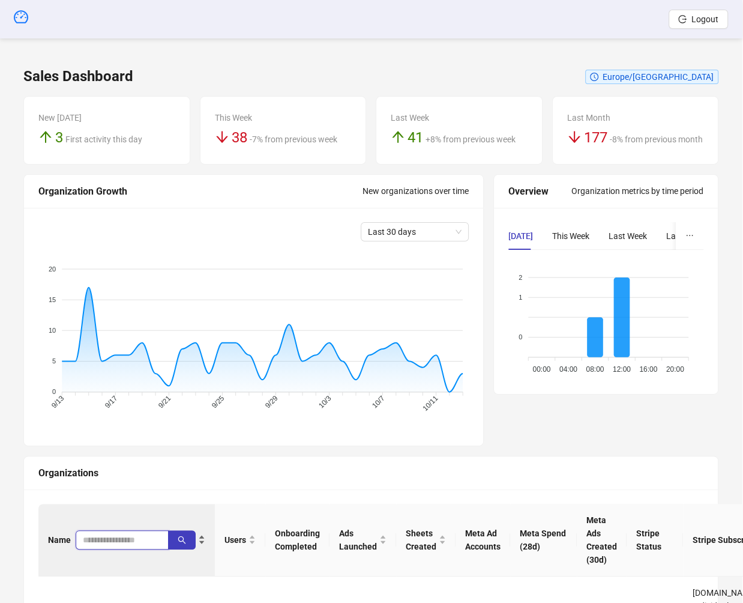
click at [98, 544] on input "search" at bounding box center [117, 539] width 69 height 13
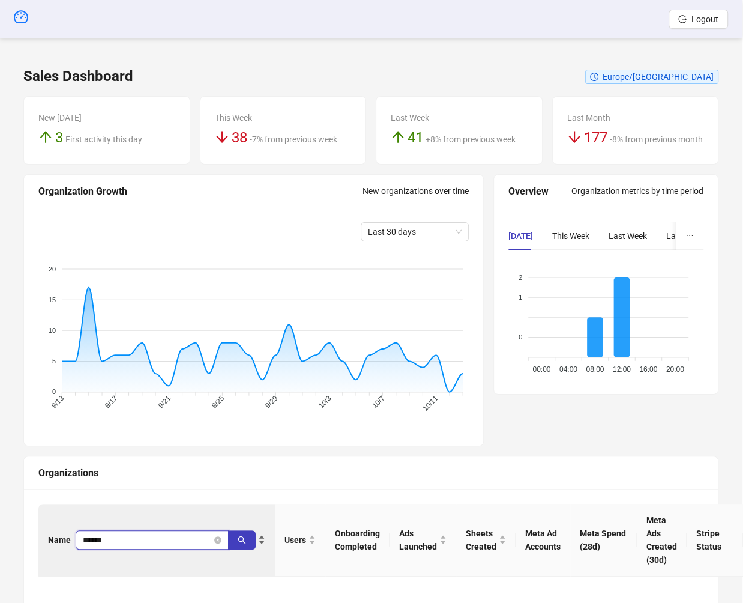
type input "******"
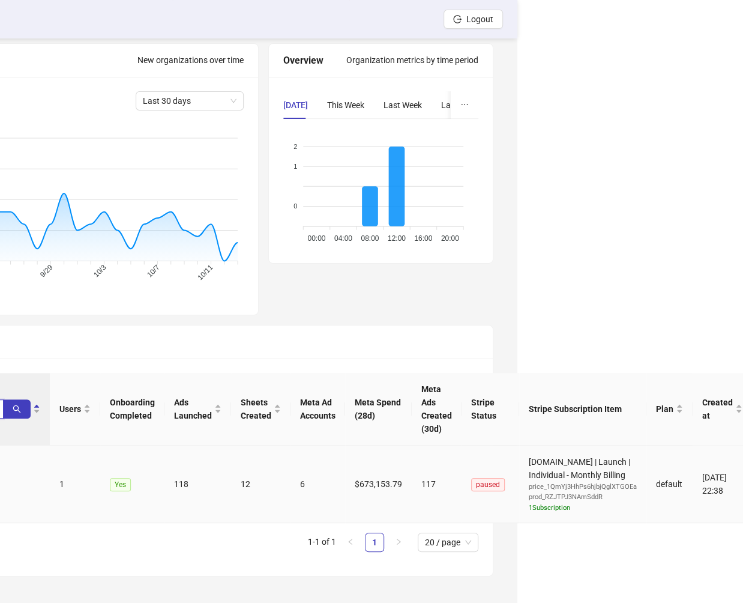
scroll to position [131, 0]
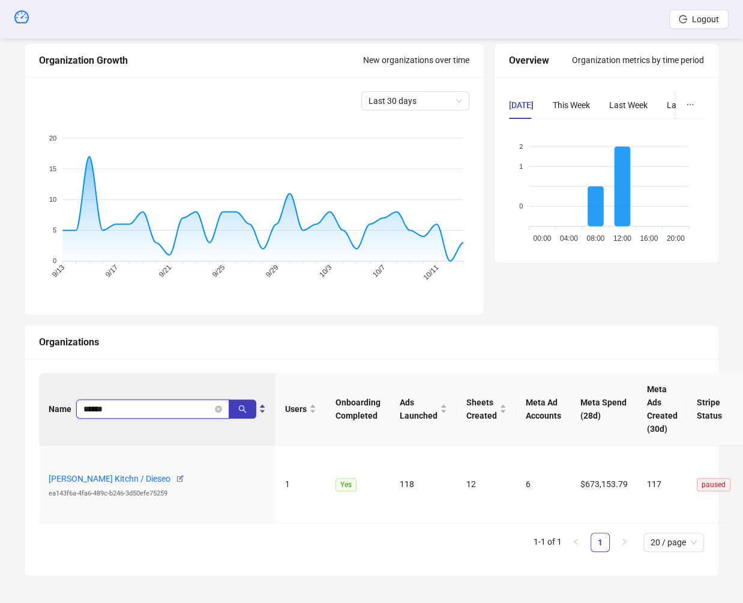
click at [124, 402] on input "******" at bounding box center [147, 408] width 129 height 13
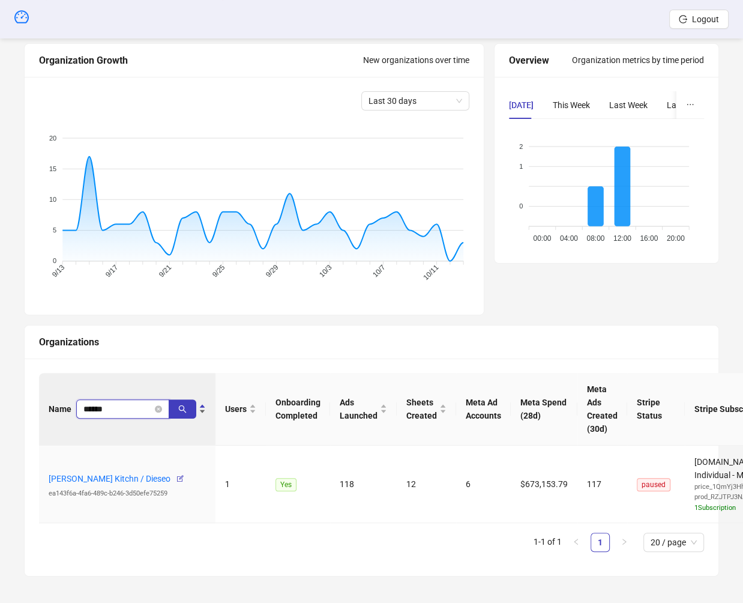
click at [105, 410] on input "******" at bounding box center [117, 408] width 69 height 13
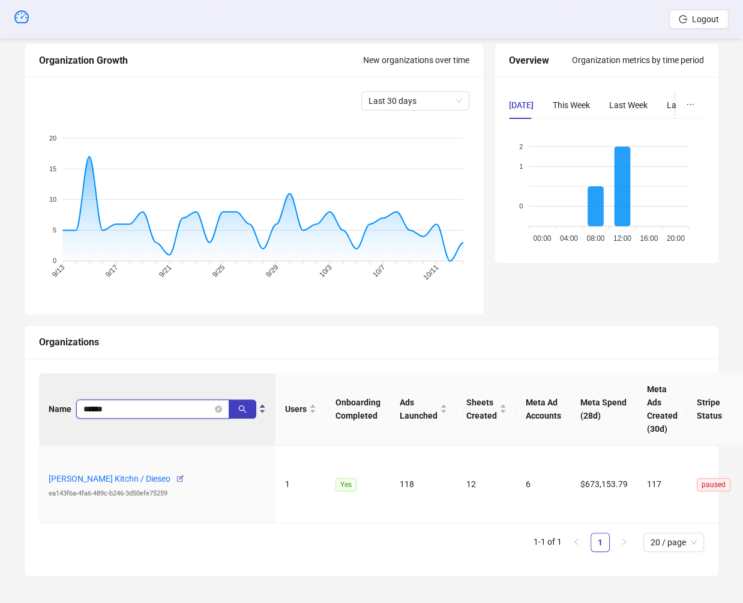
click at [105, 410] on input "******" at bounding box center [147, 408] width 129 height 13
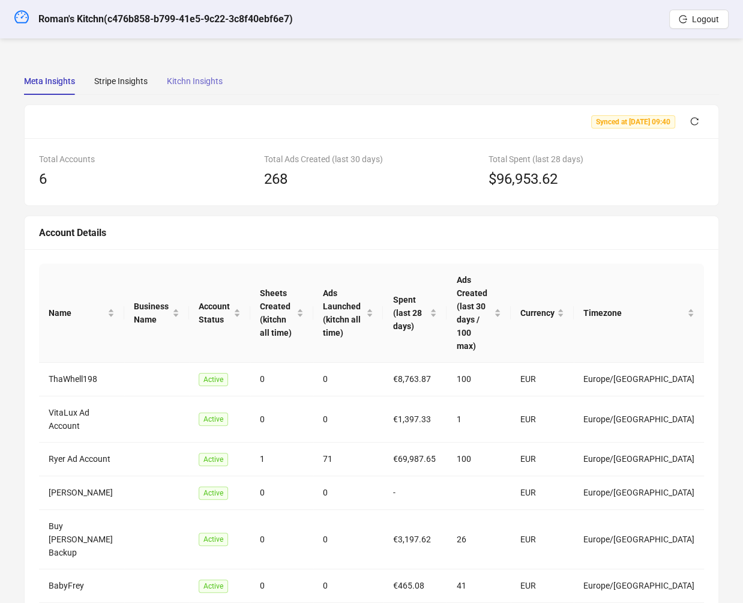
click at [194, 71] on div "Kitchn Insights" at bounding box center [195, 81] width 56 height 28
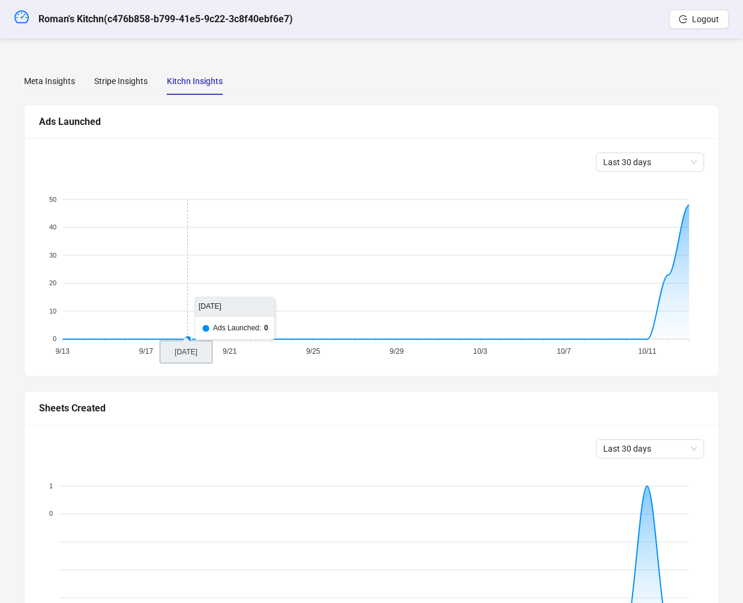
scroll to position [268, 0]
